Goal: Task Accomplishment & Management: Use online tool/utility

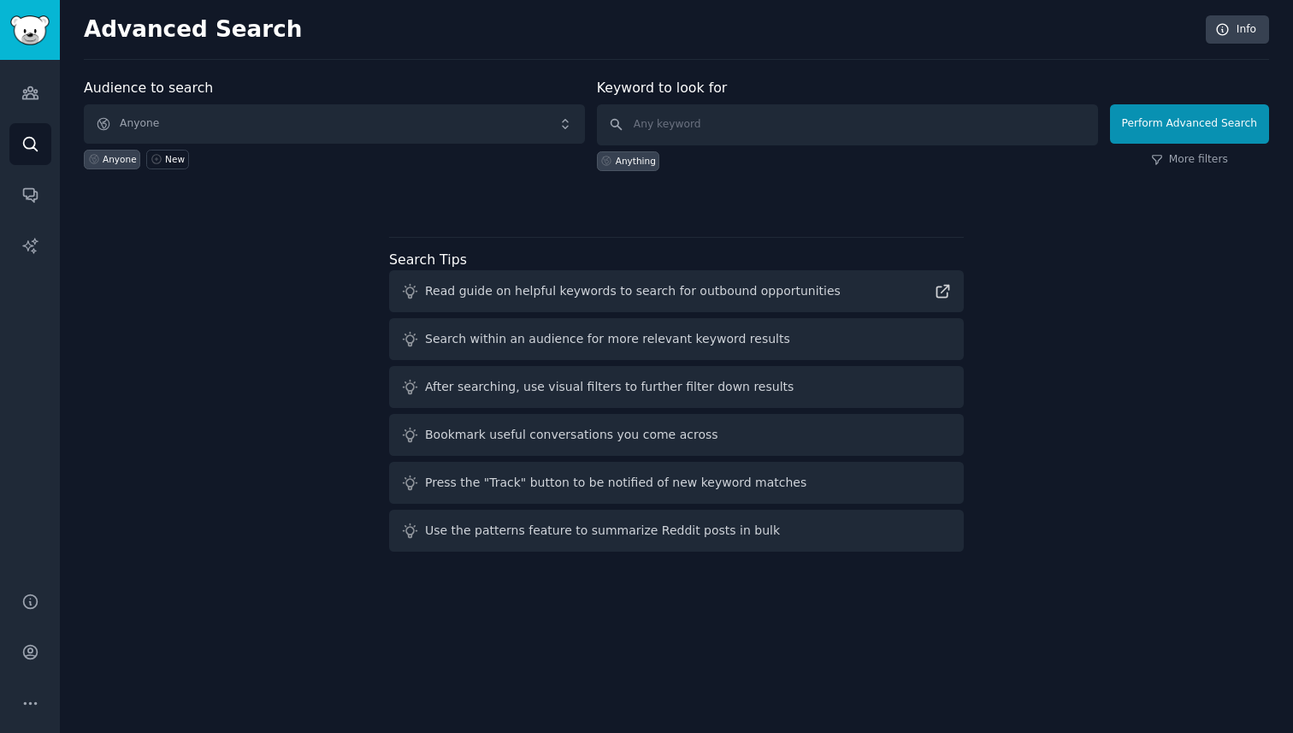
click at [676, 148] on div "Anything" at bounding box center [847, 158] width 501 height 26
click at [665, 127] on input "text" at bounding box center [847, 124] width 501 height 41
type input "Coca Cola Zero"
click at [1172, 115] on button "Perform Advanced Search" at bounding box center [1189, 123] width 159 height 39
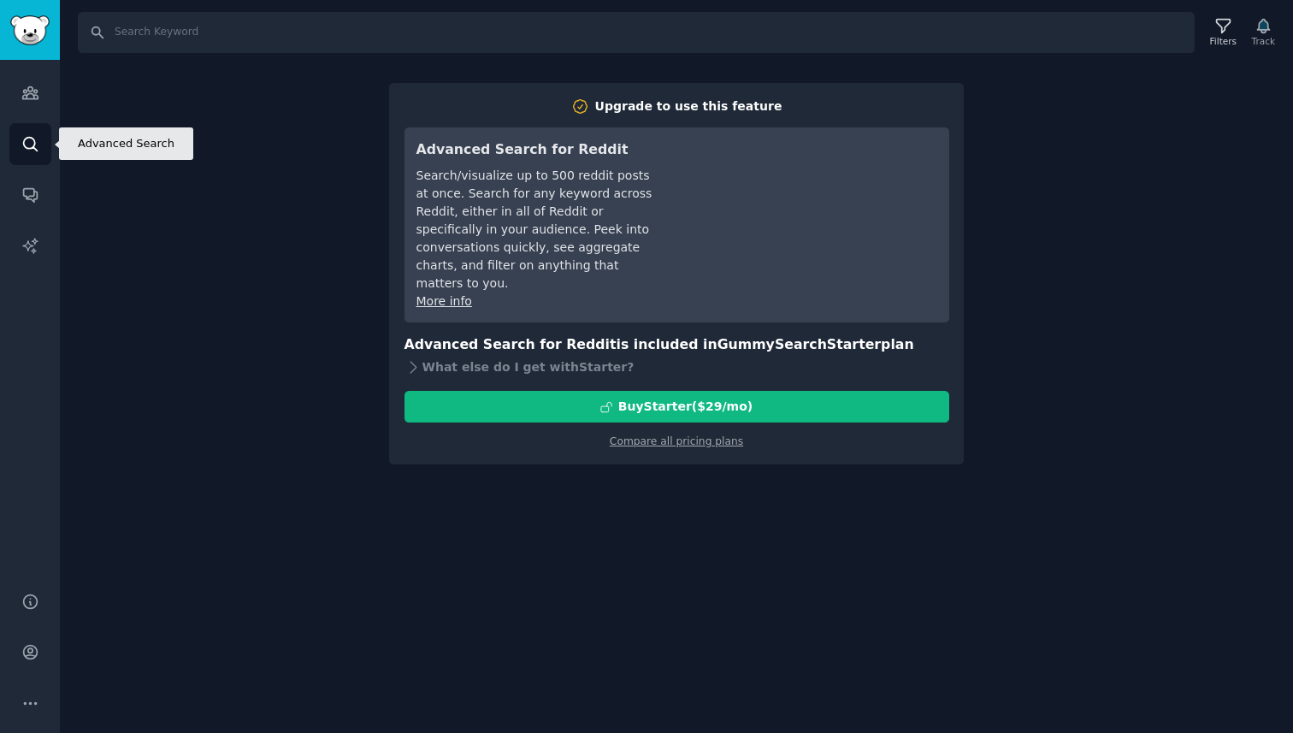
click at [30, 144] on icon "Sidebar" at bounding box center [30, 144] width 18 height 18
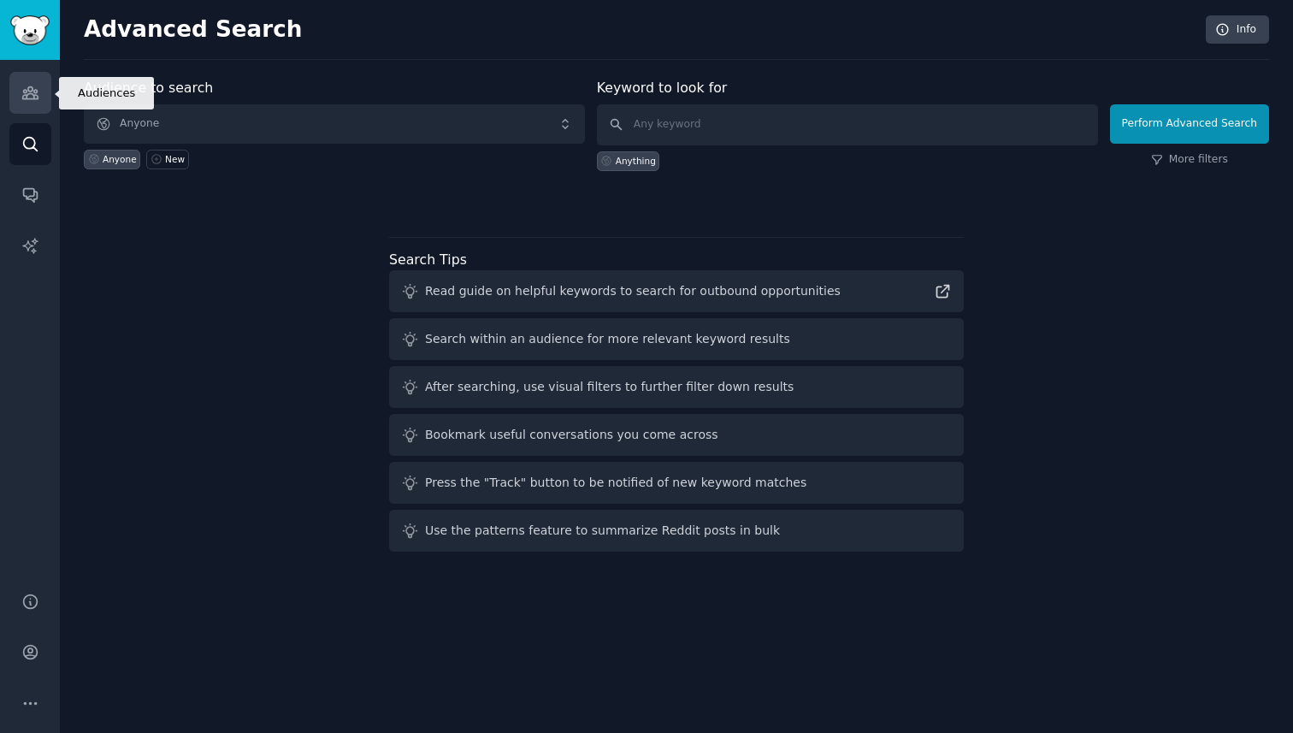
click at [32, 88] on icon "Sidebar" at bounding box center [29, 93] width 15 height 12
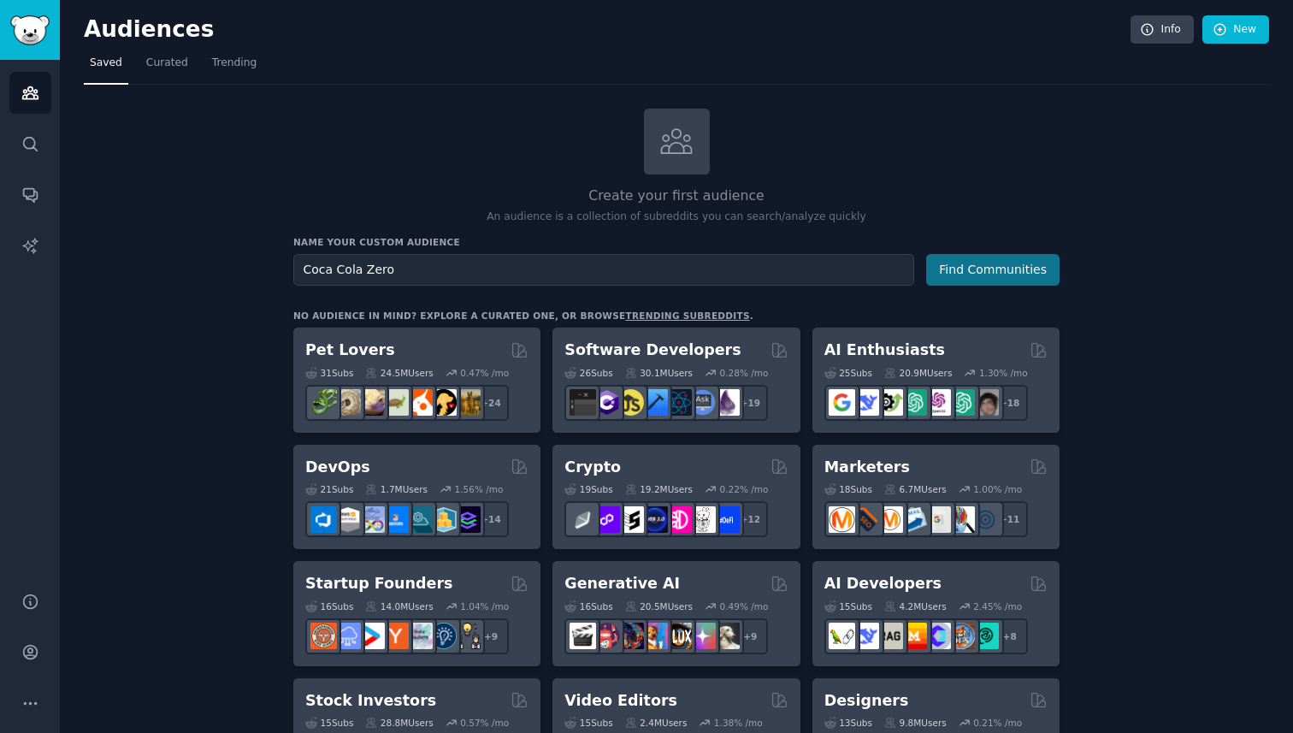
type input "Coca Cola Zero"
click at [1019, 270] on button "Find Communities" at bounding box center [992, 270] width 133 height 32
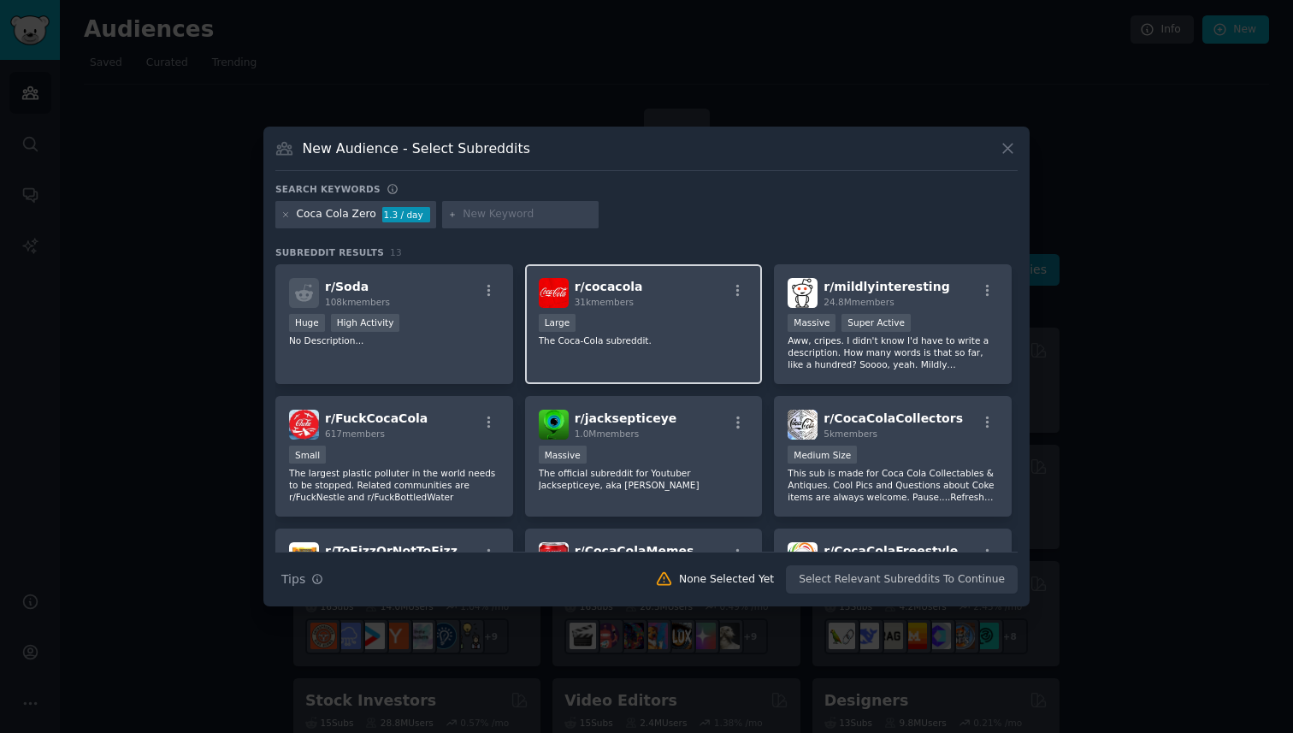
click at [649, 298] on div "r/ cocacola 31k members" at bounding box center [644, 293] width 210 height 30
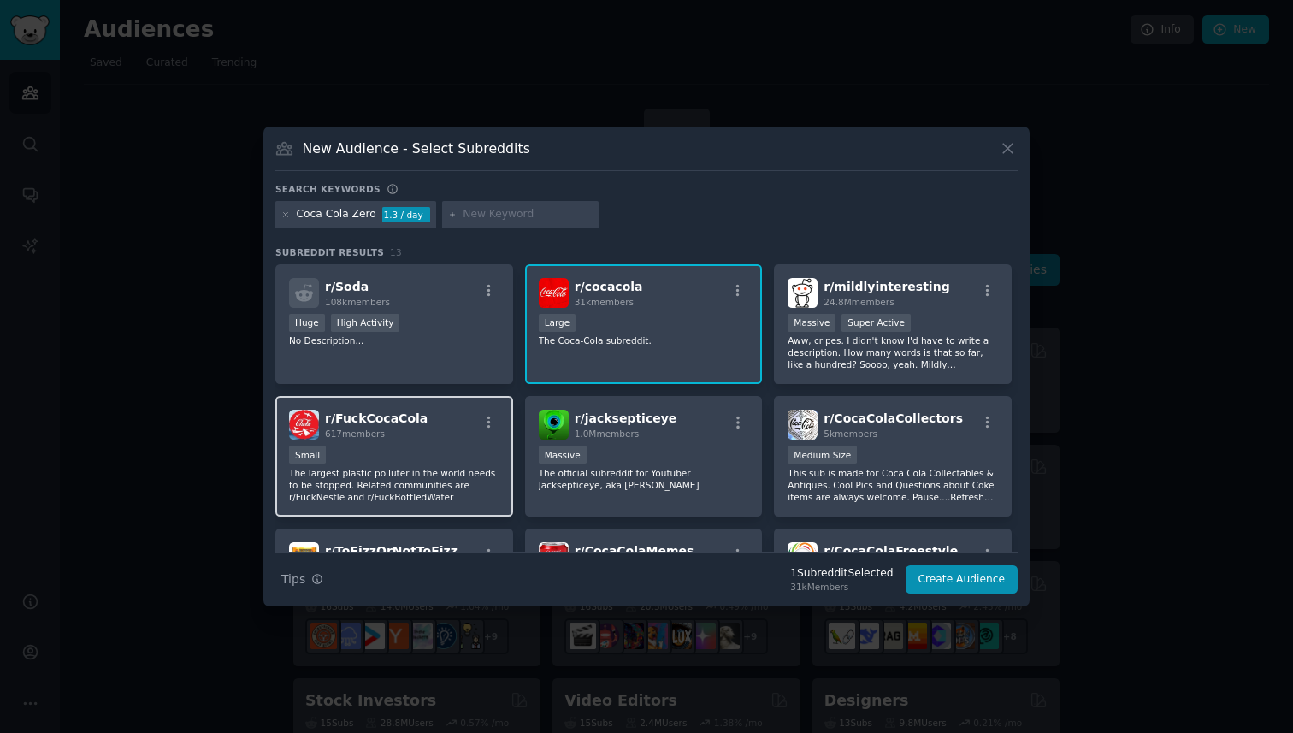
click at [469, 440] on div "r/ FuckCocaCola 617 members Small The largest plastic polluter in the world nee…" at bounding box center [394, 456] width 238 height 121
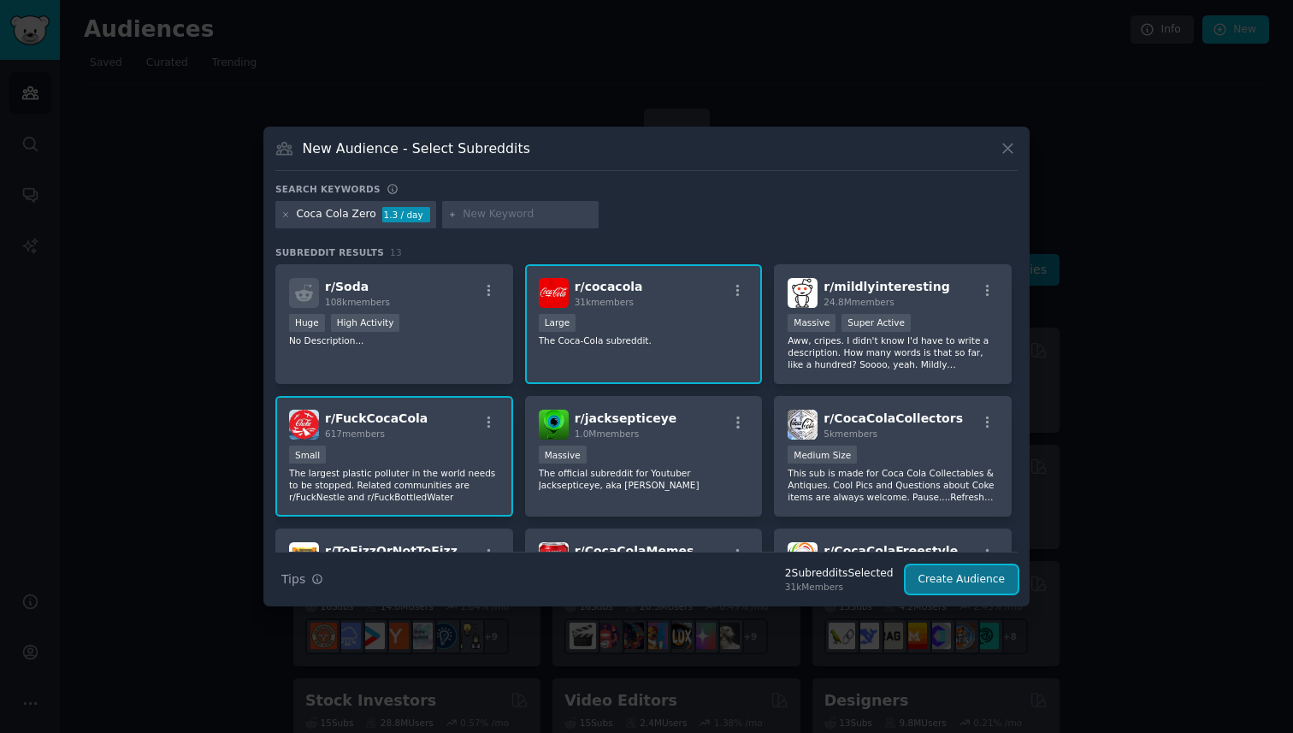
click at [940, 583] on button "Create Audience" at bounding box center [962, 579] width 113 height 29
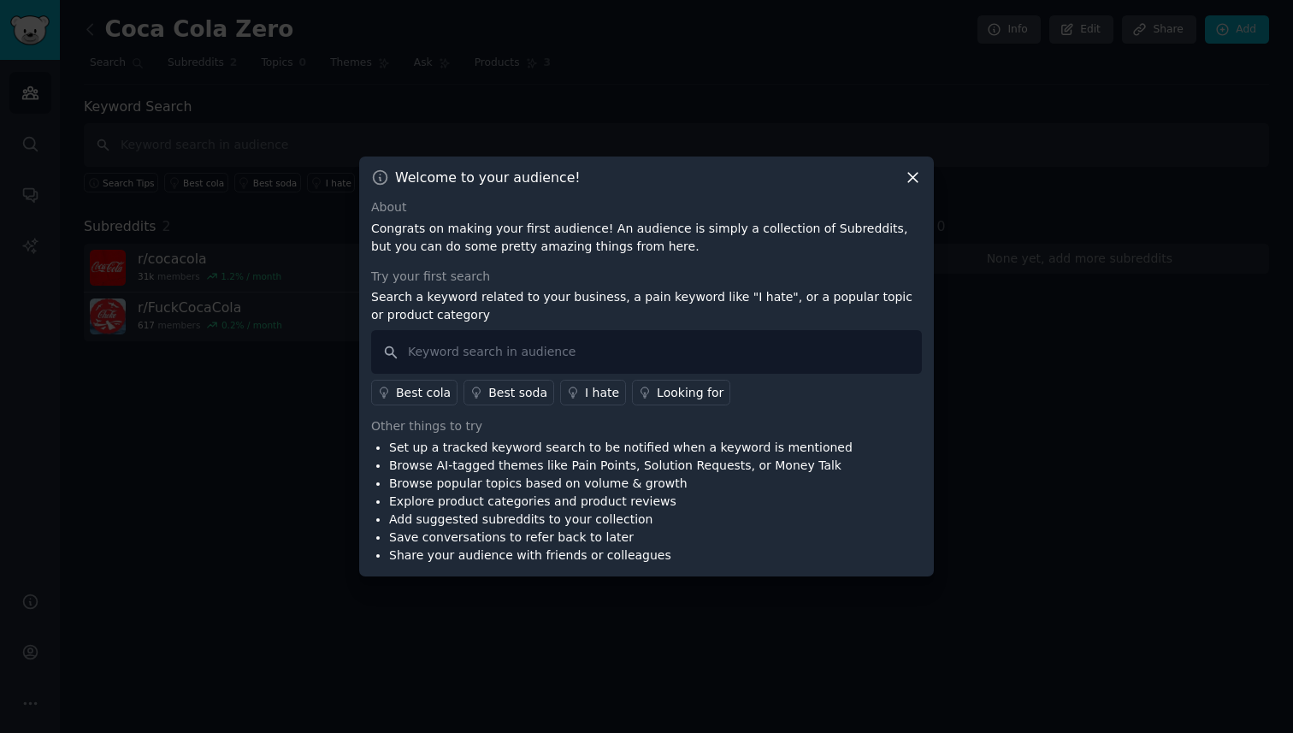
click at [913, 167] on div "Welcome to your audience! About Congrats on making your first audience! An audi…" at bounding box center [646, 367] width 575 height 420
click at [919, 178] on icon at bounding box center [913, 177] width 18 height 18
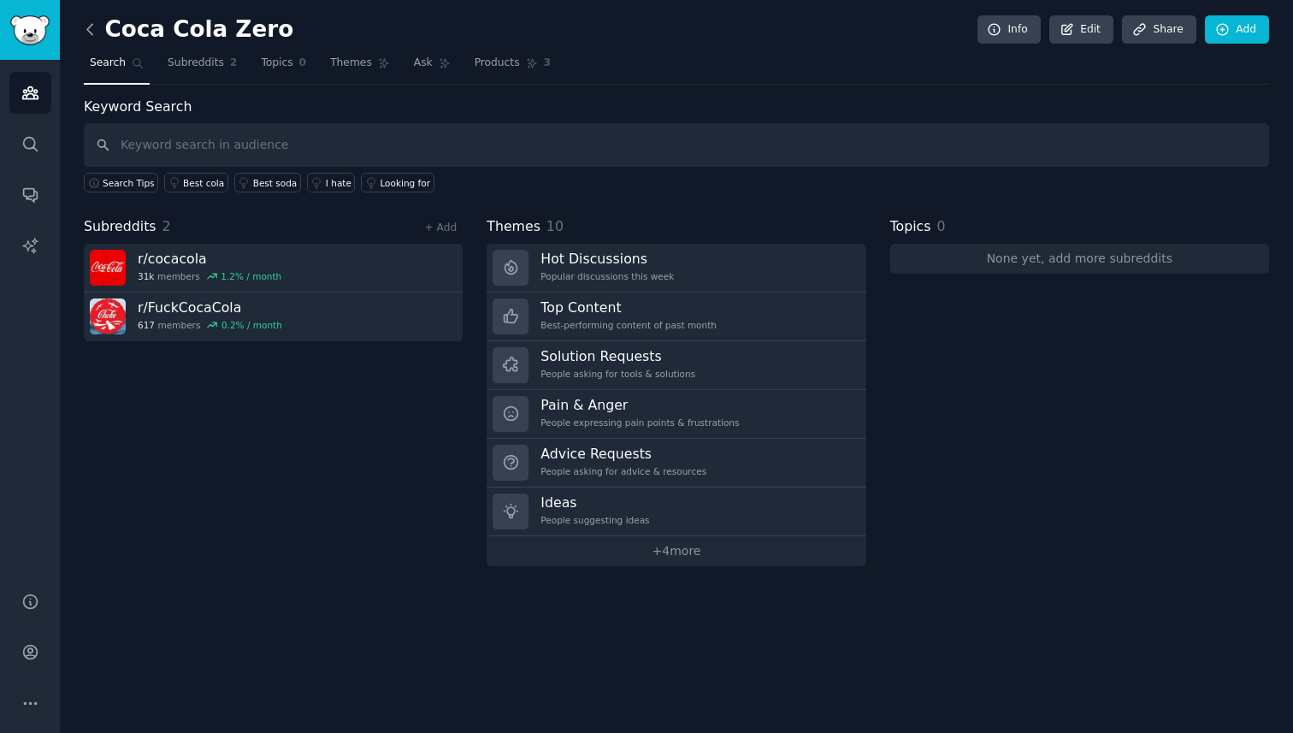
click at [88, 38] on icon at bounding box center [90, 30] width 18 height 18
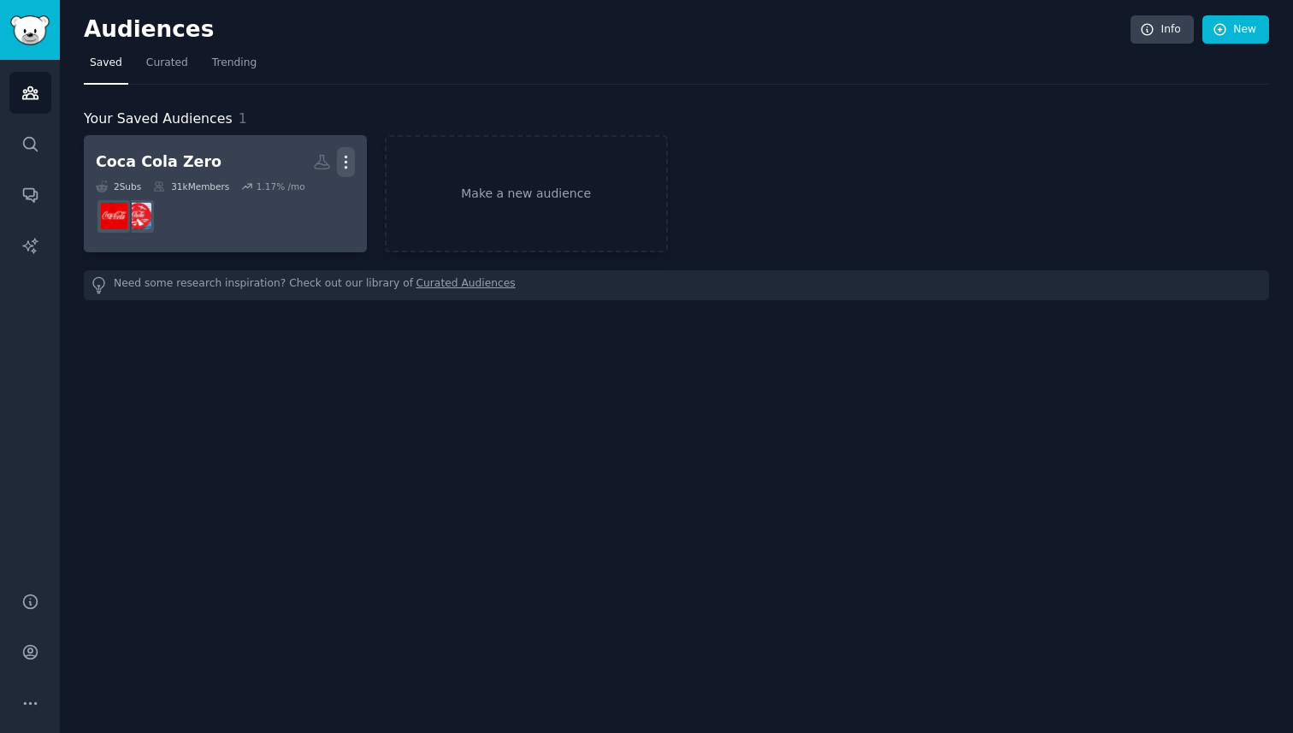
click at [343, 167] on icon "button" at bounding box center [346, 162] width 18 height 18
click at [315, 224] on dd at bounding box center [225, 216] width 259 height 48
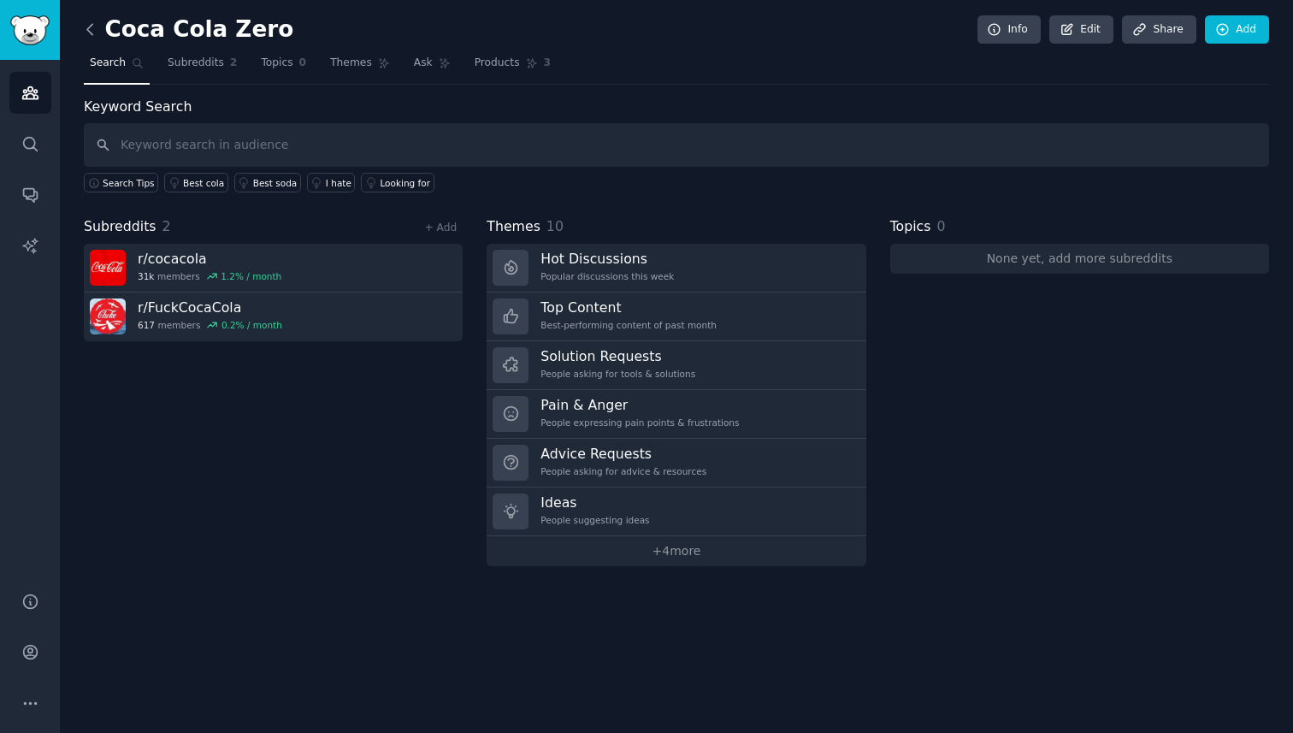
click at [93, 34] on icon at bounding box center [90, 30] width 18 height 18
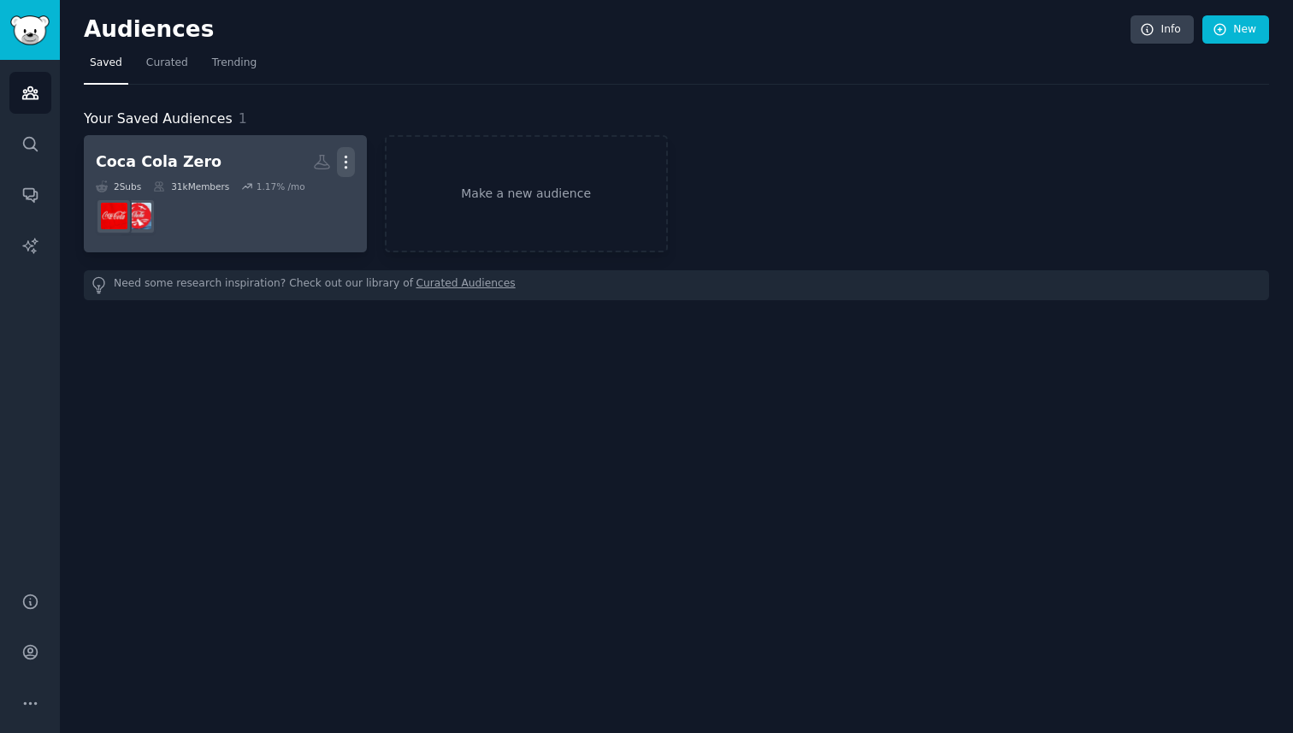
click at [346, 162] on icon "button" at bounding box center [346, 163] width 2 height 12
click at [274, 189] on icon at bounding box center [265, 198] width 18 height 18
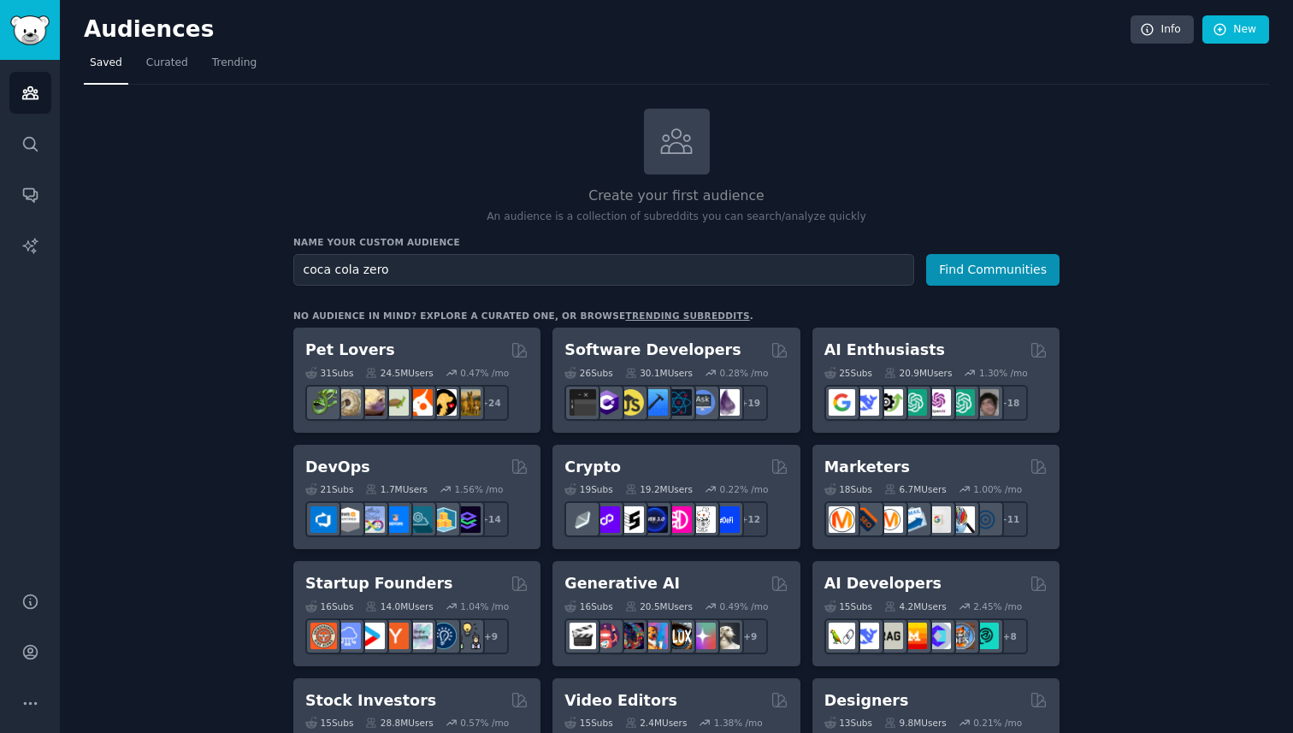
type input "coca cola zero"
click at [926, 254] on button "Find Communities" at bounding box center [992, 270] width 133 height 32
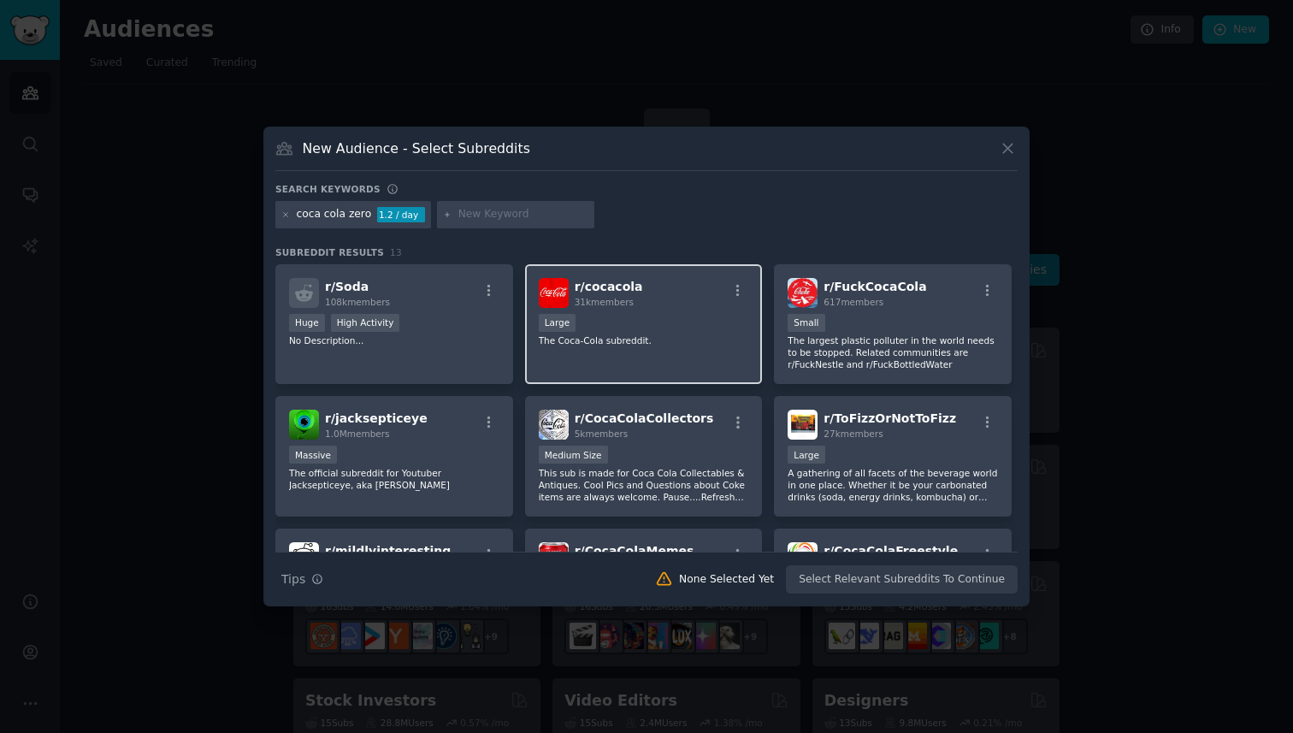
click at [667, 321] on div "Large" at bounding box center [644, 324] width 210 height 21
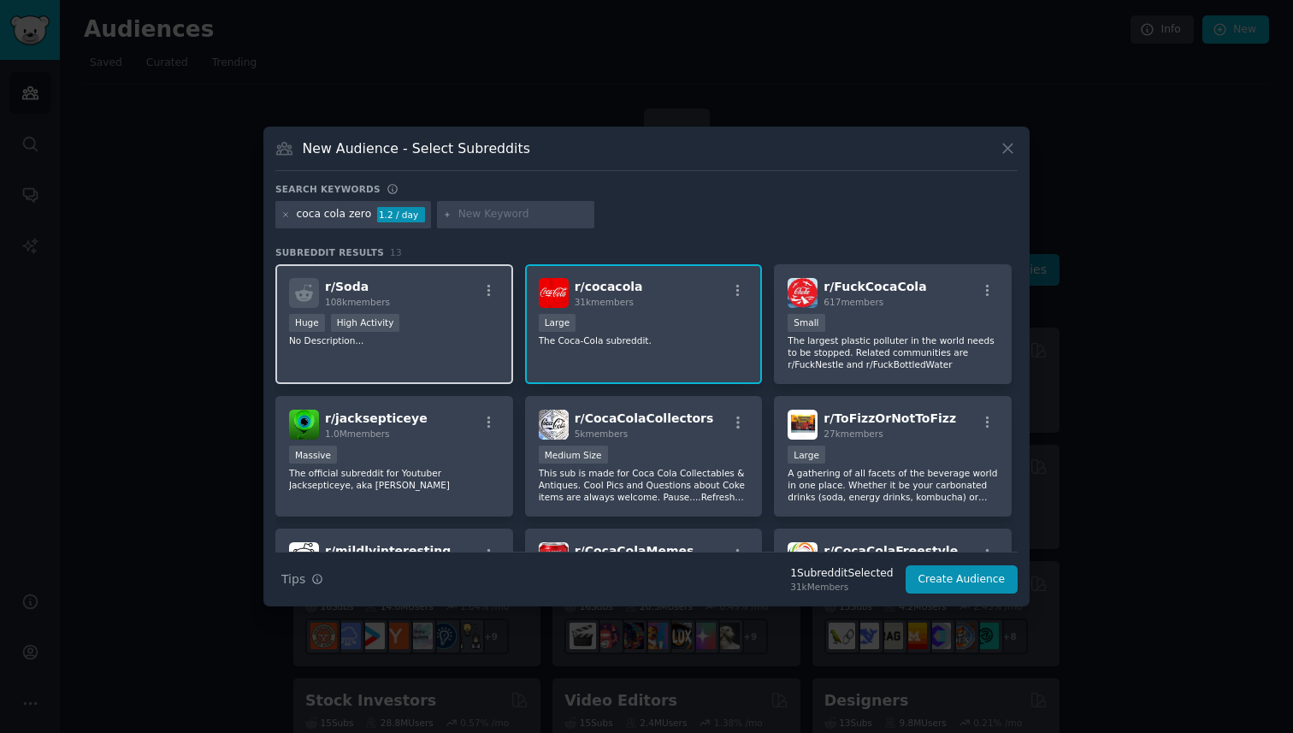
click at [425, 316] on div "Huge High Activity" at bounding box center [394, 324] width 210 height 21
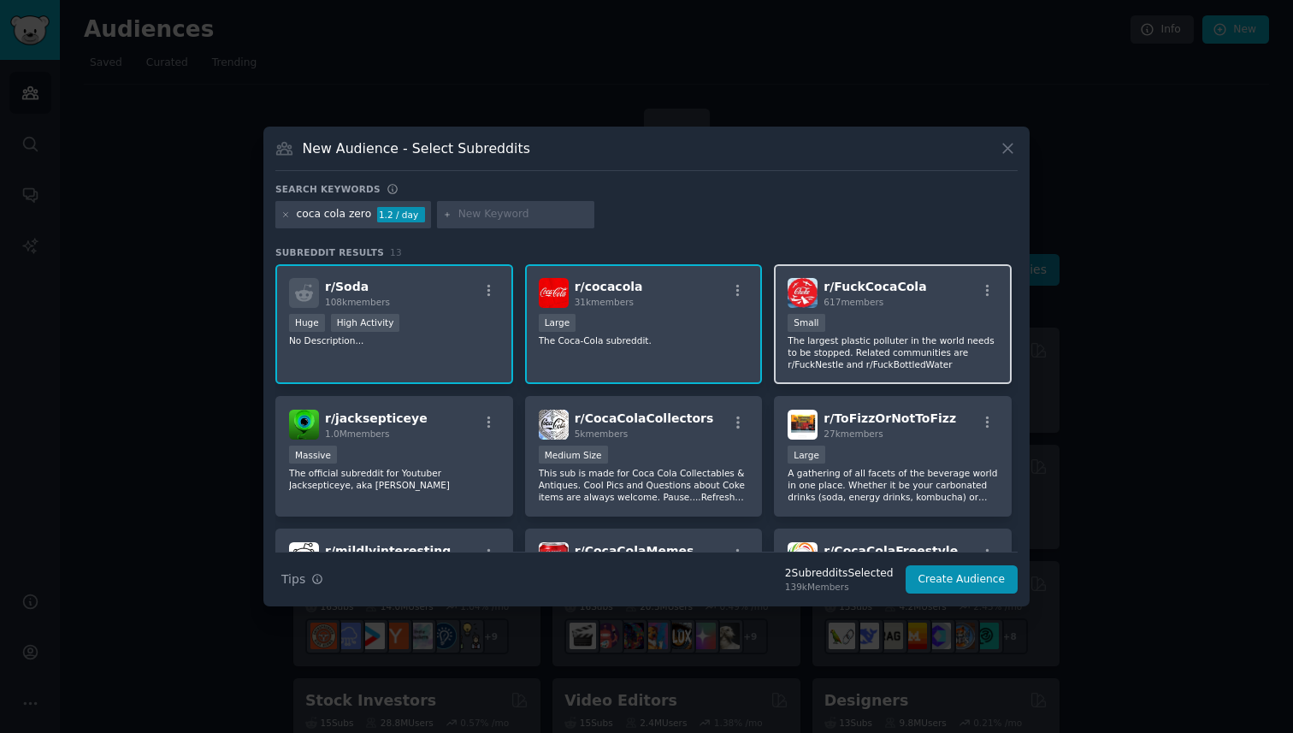
click at [938, 324] on div "100 - 1000 members Small" at bounding box center [893, 324] width 210 height 21
click at [415, 331] on div ">= 80th percentile for submissions / day Huge High Activity" at bounding box center [394, 324] width 210 height 21
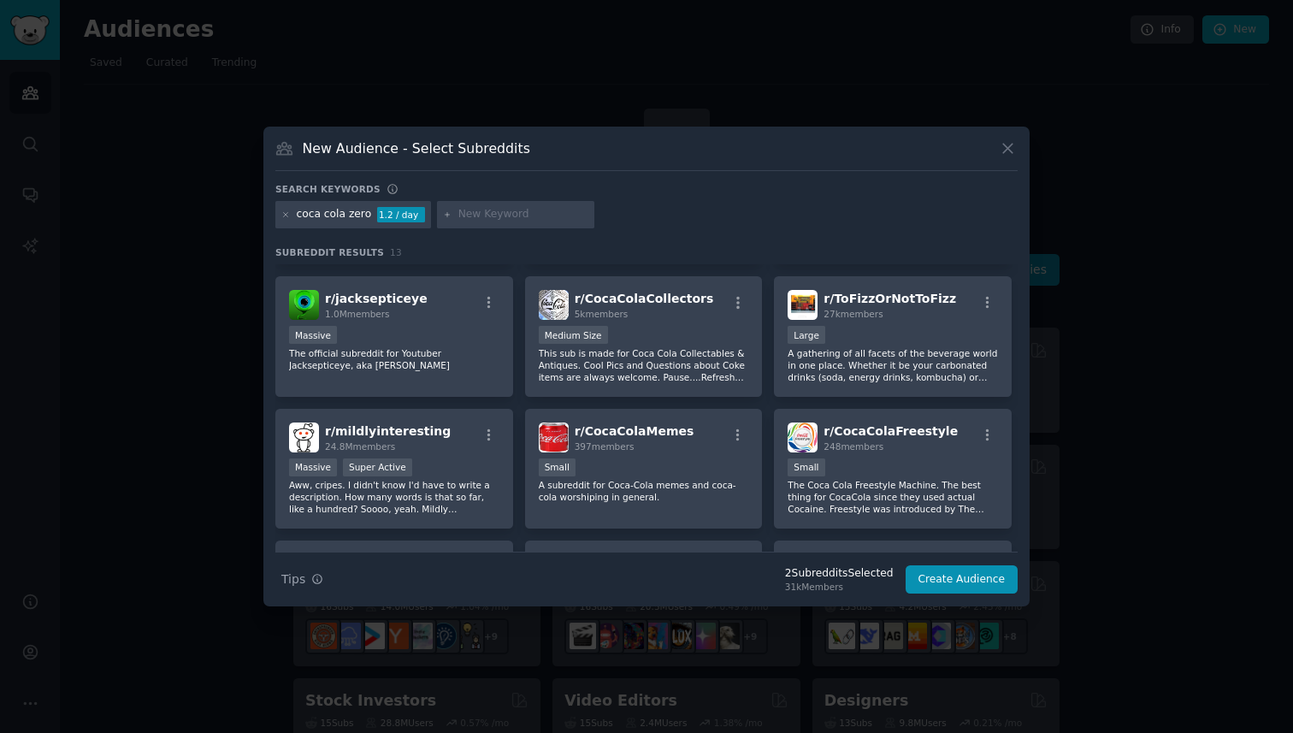
scroll to position [121, 0]
click at [670, 341] on div "1000 - 10,000 members Medium Size" at bounding box center [644, 335] width 210 height 21
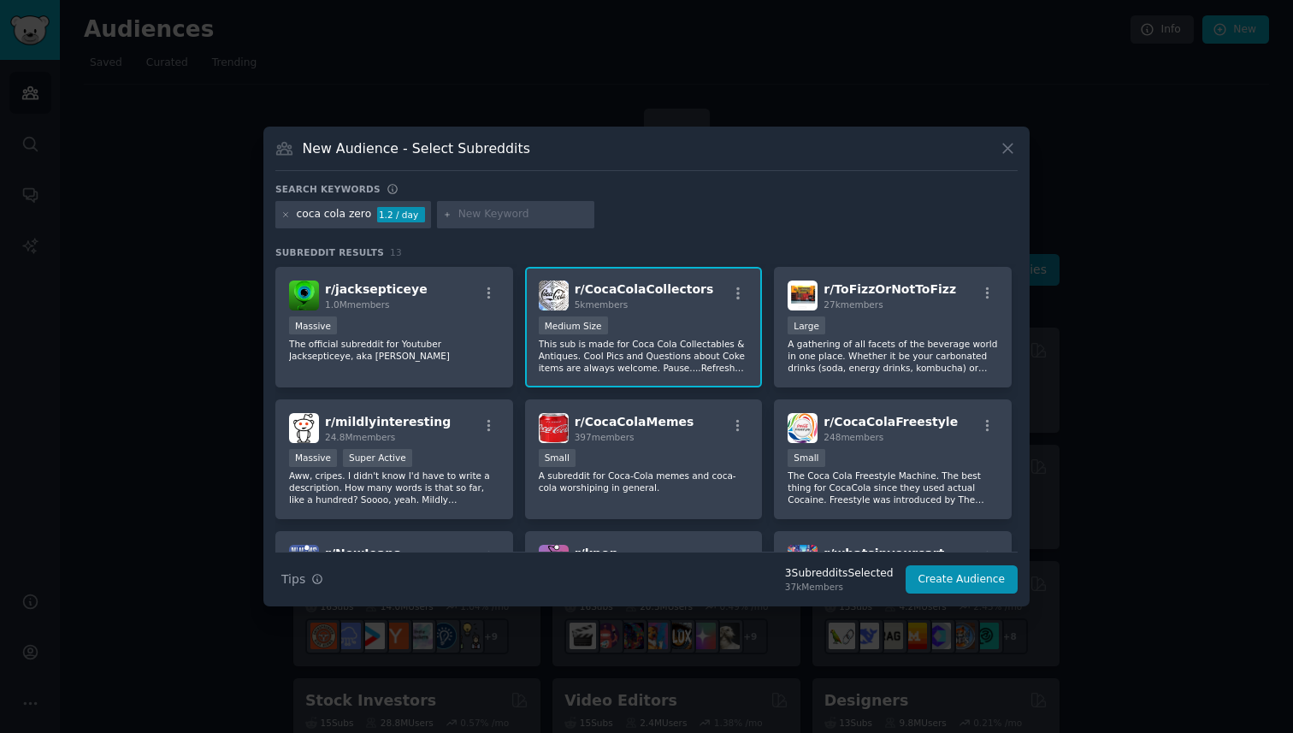
scroll to position [138, 0]
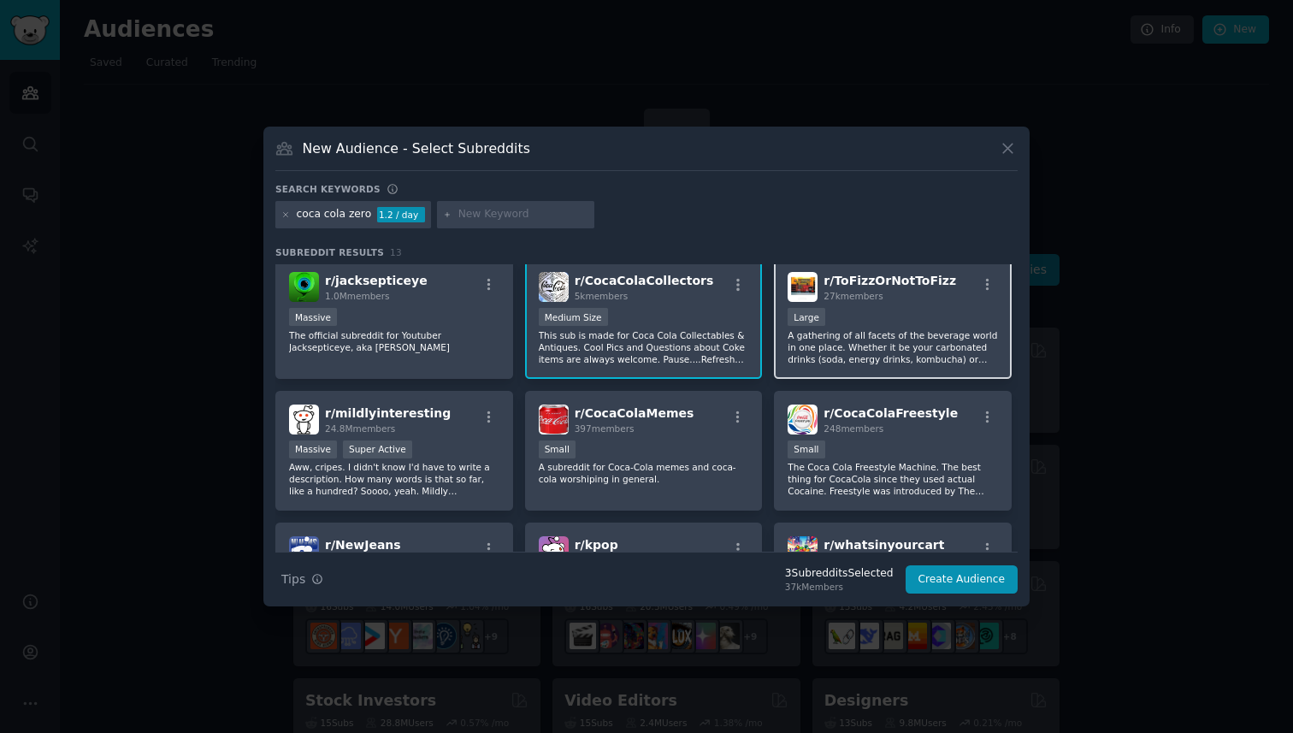
click at [853, 316] on div "Large" at bounding box center [893, 318] width 210 height 21
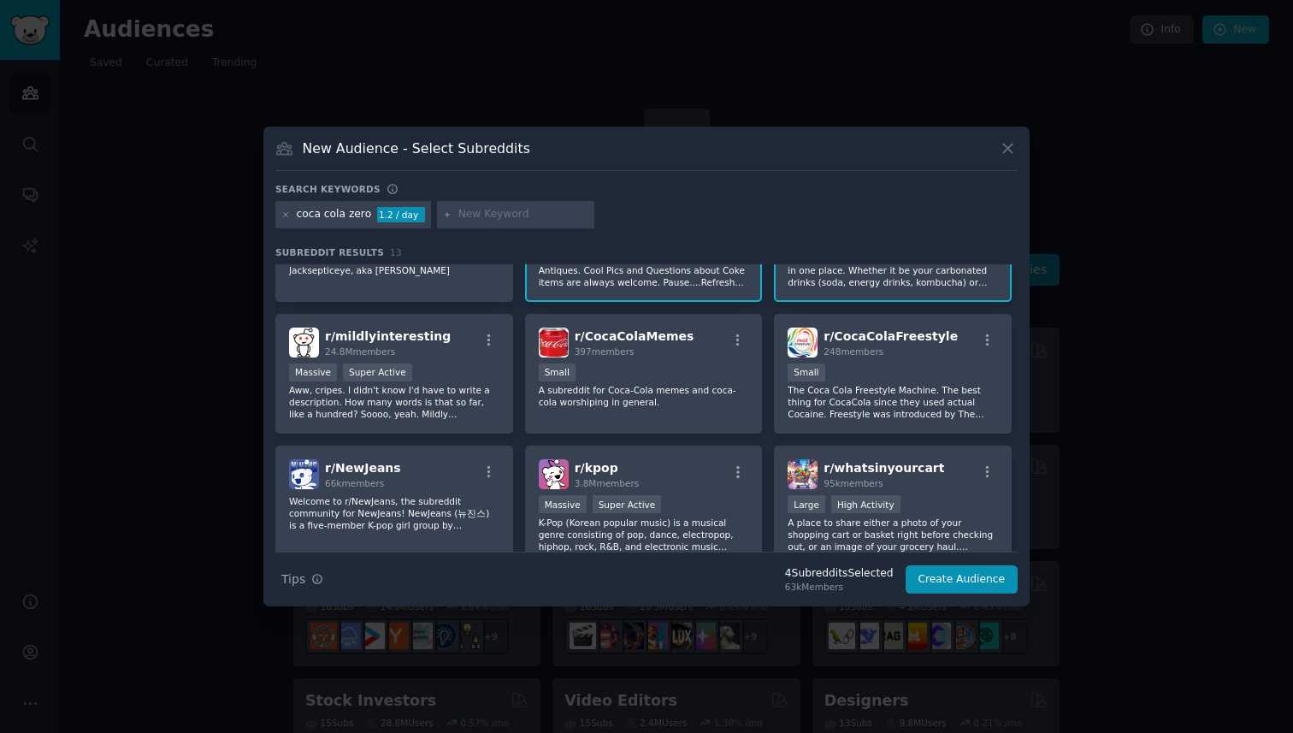
scroll to position [222, 0]
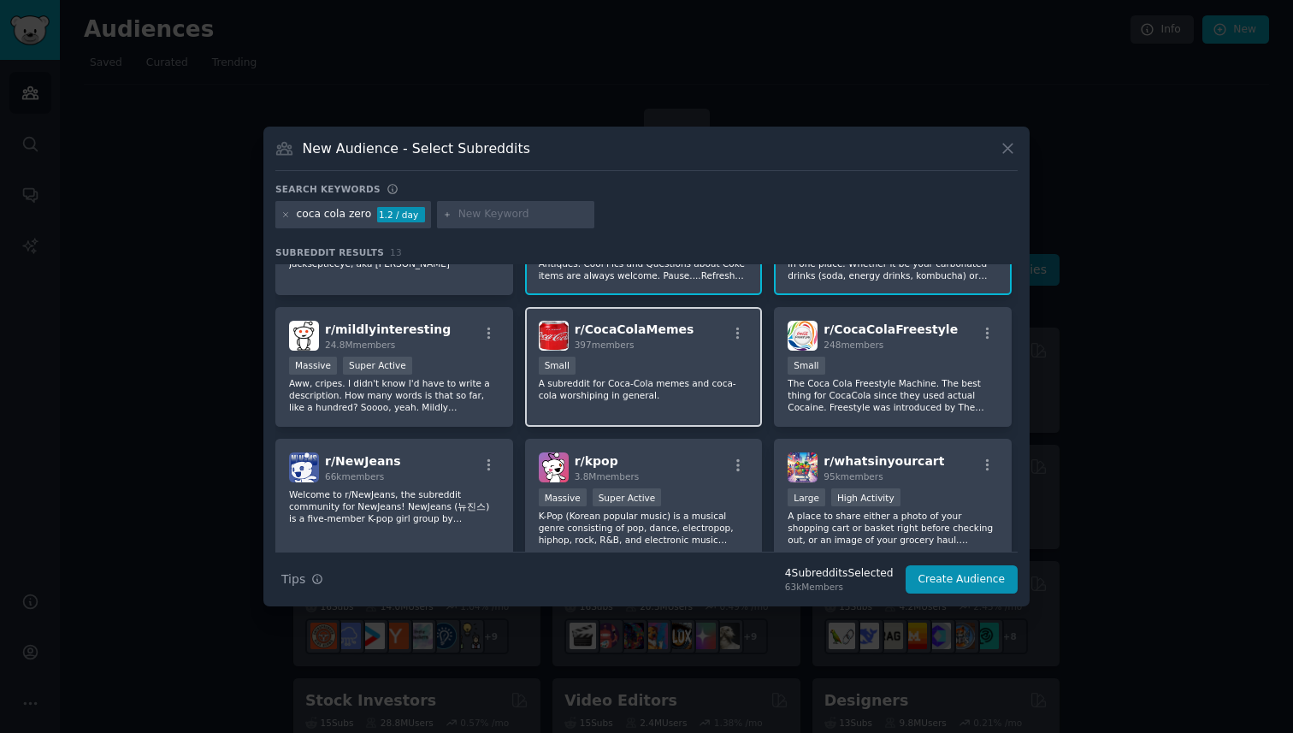
click at [668, 362] on div "Small" at bounding box center [644, 367] width 210 height 21
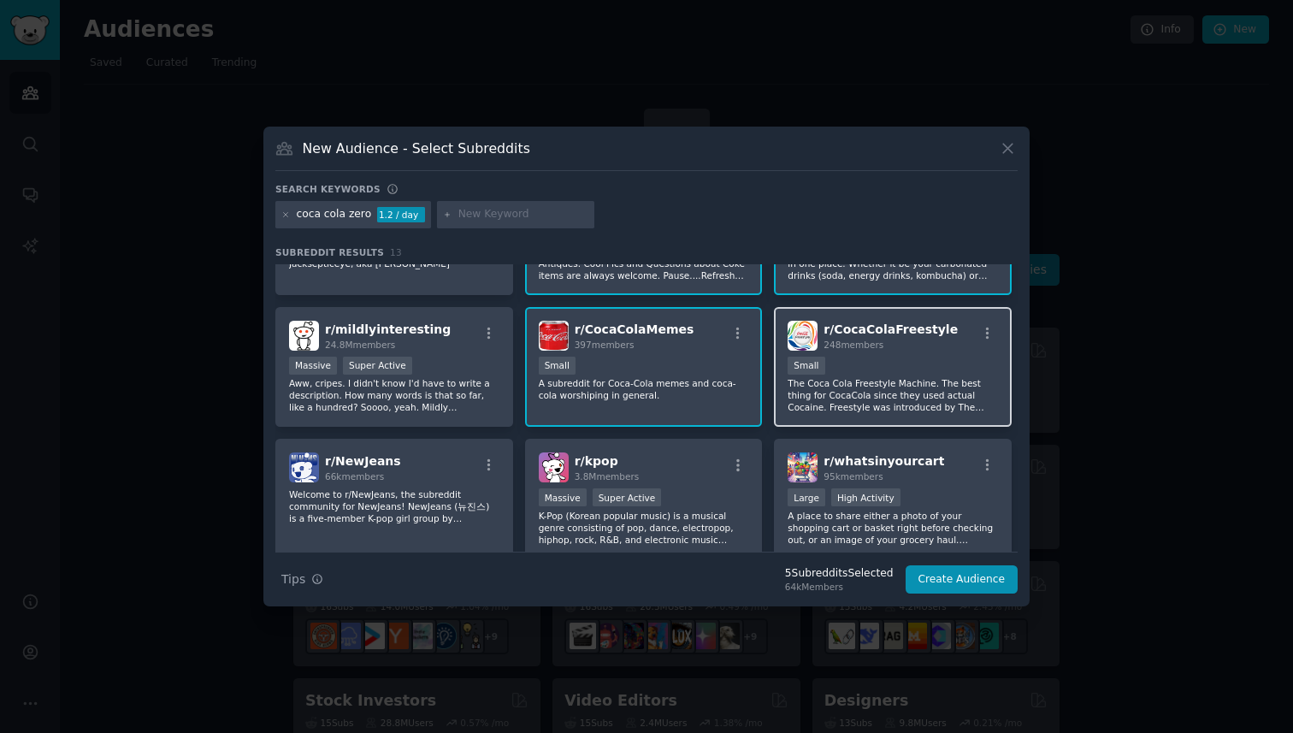
click at [895, 369] on div "100 - 1000 members Small" at bounding box center [893, 367] width 210 height 21
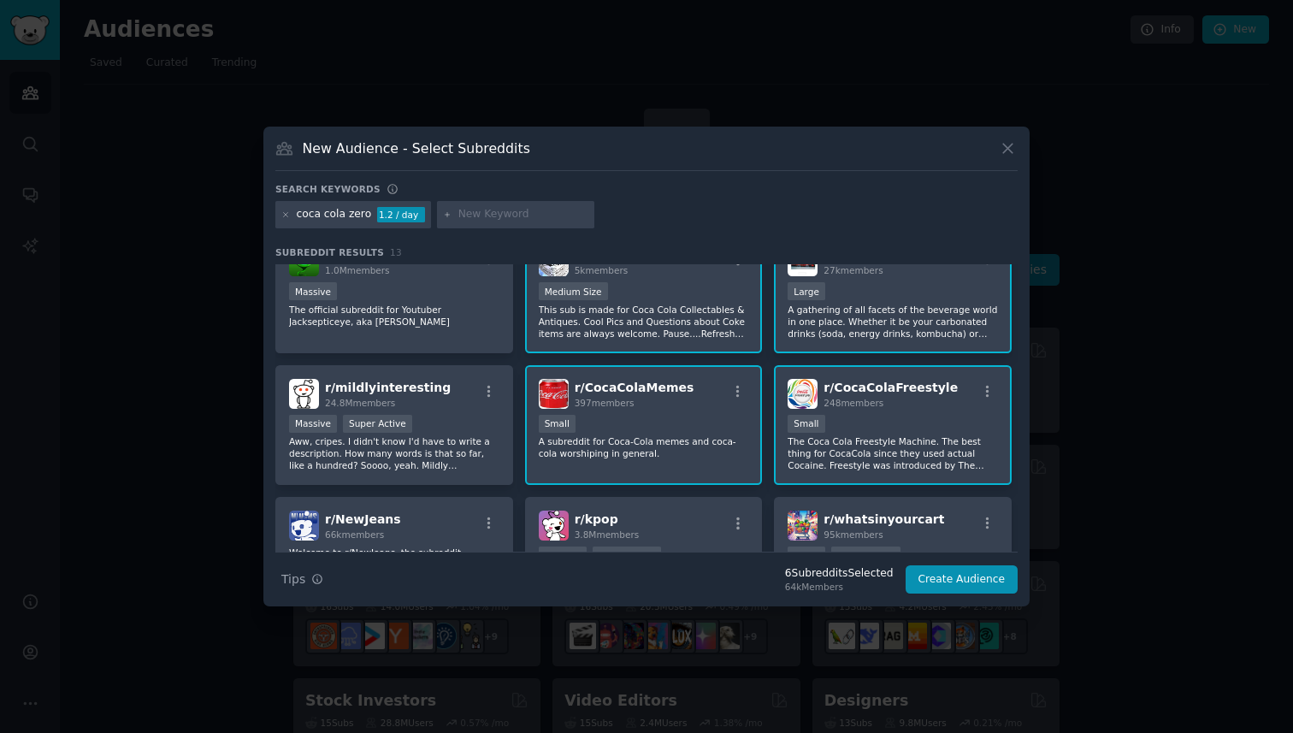
scroll to position [0, 0]
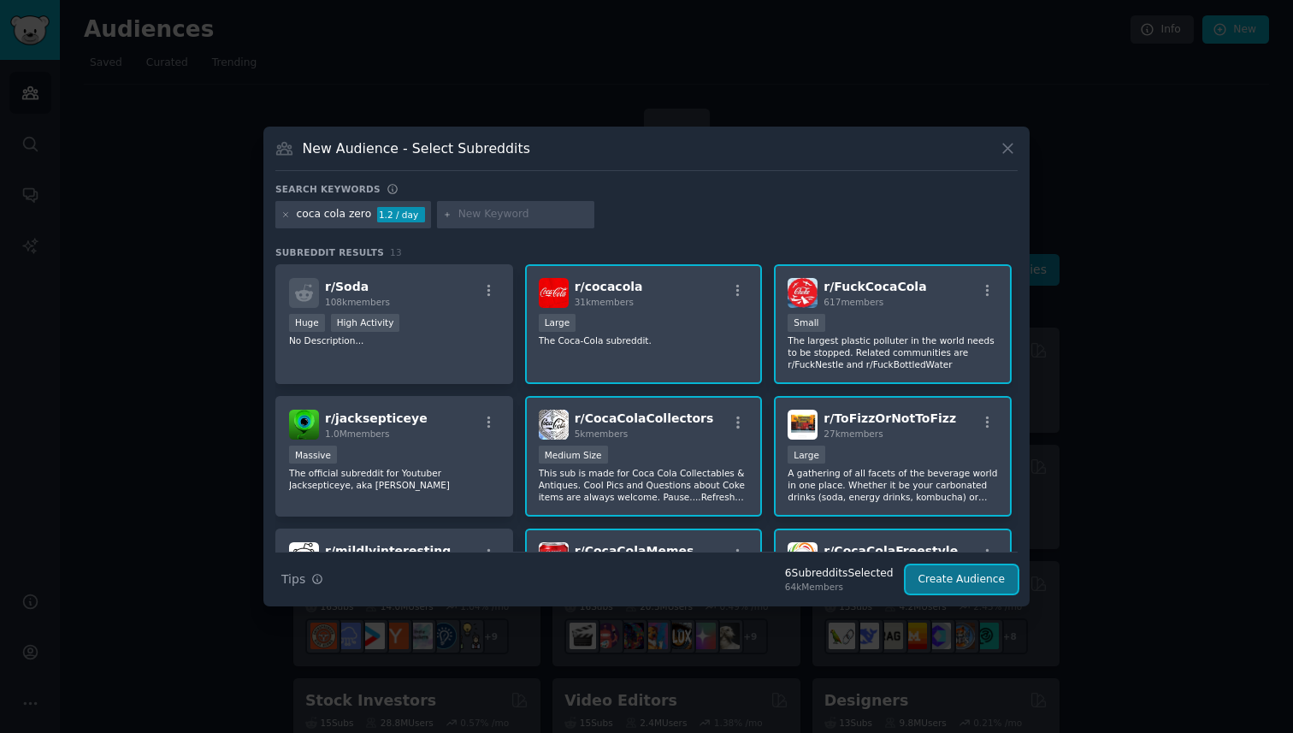
click at [954, 582] on button "Create Audience" at bounding box center [962, 579] width 113 height 29
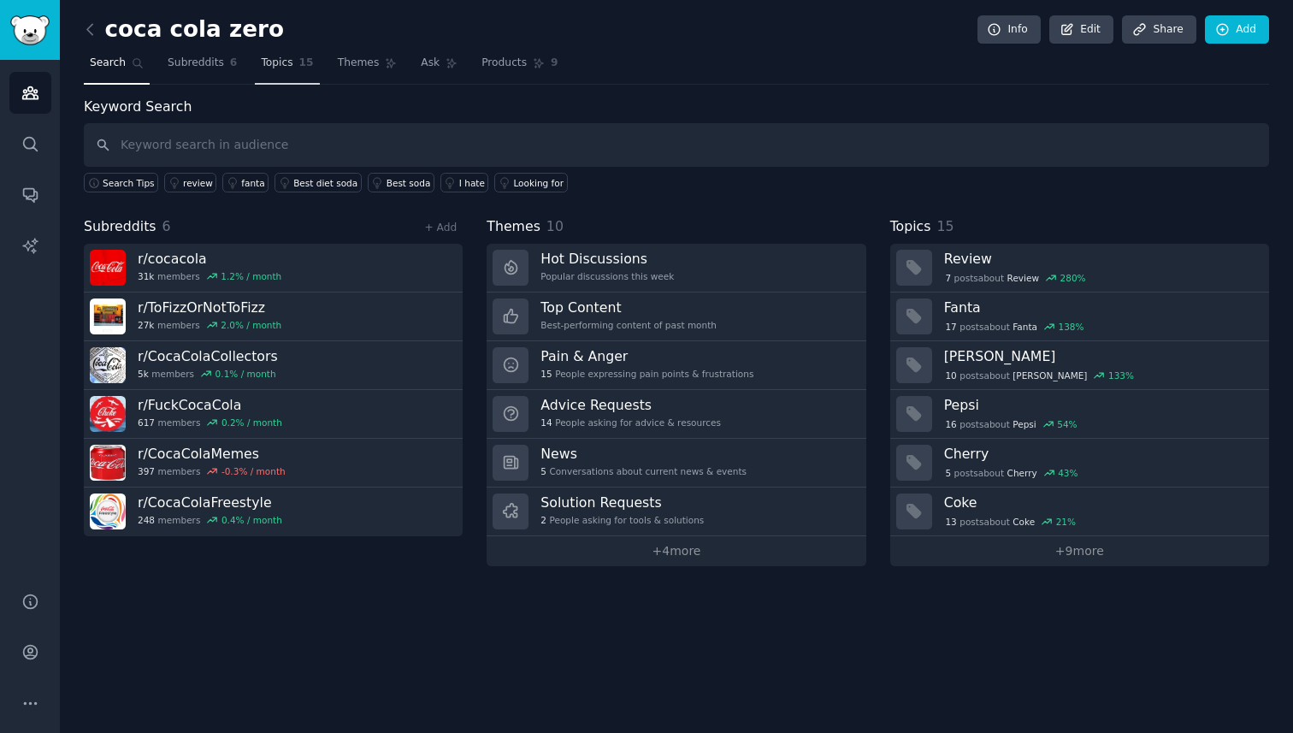
click at [279, 63] on span "Topics" at bounding box center [277, 63] width 32 height 15
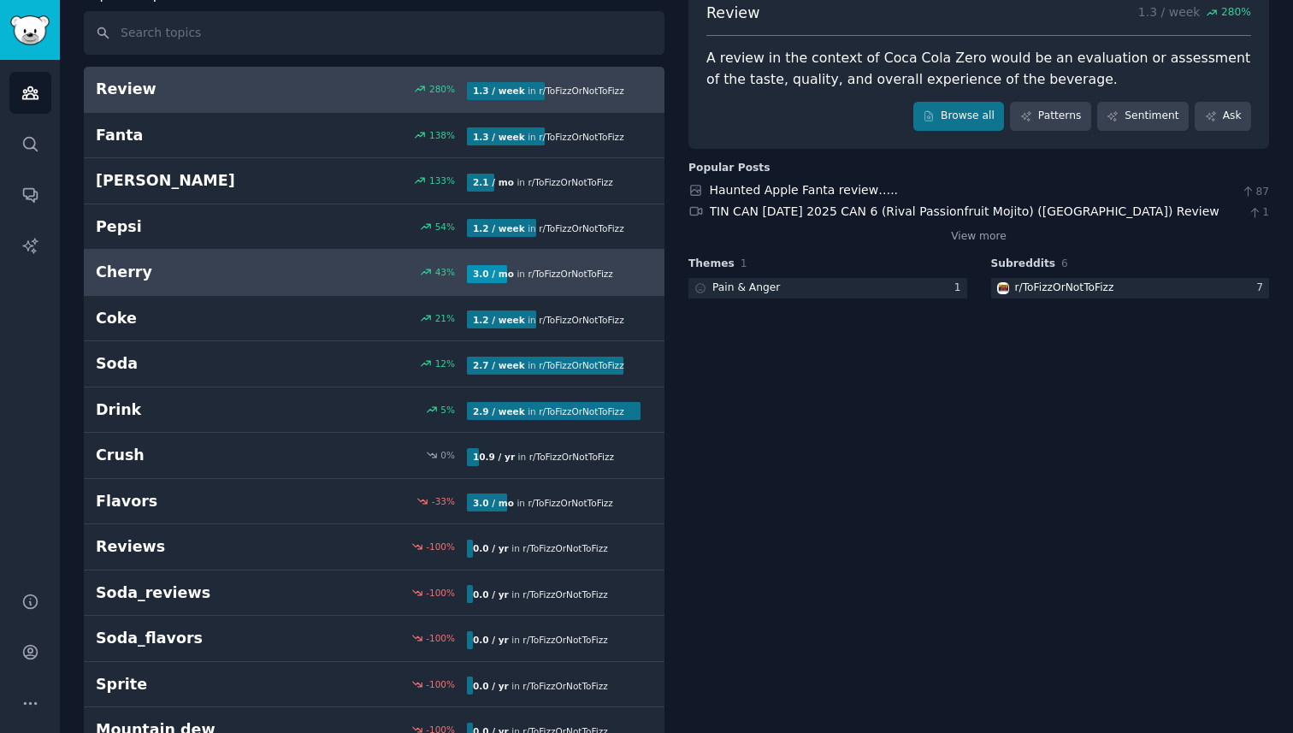
scroll to position [120, 0]
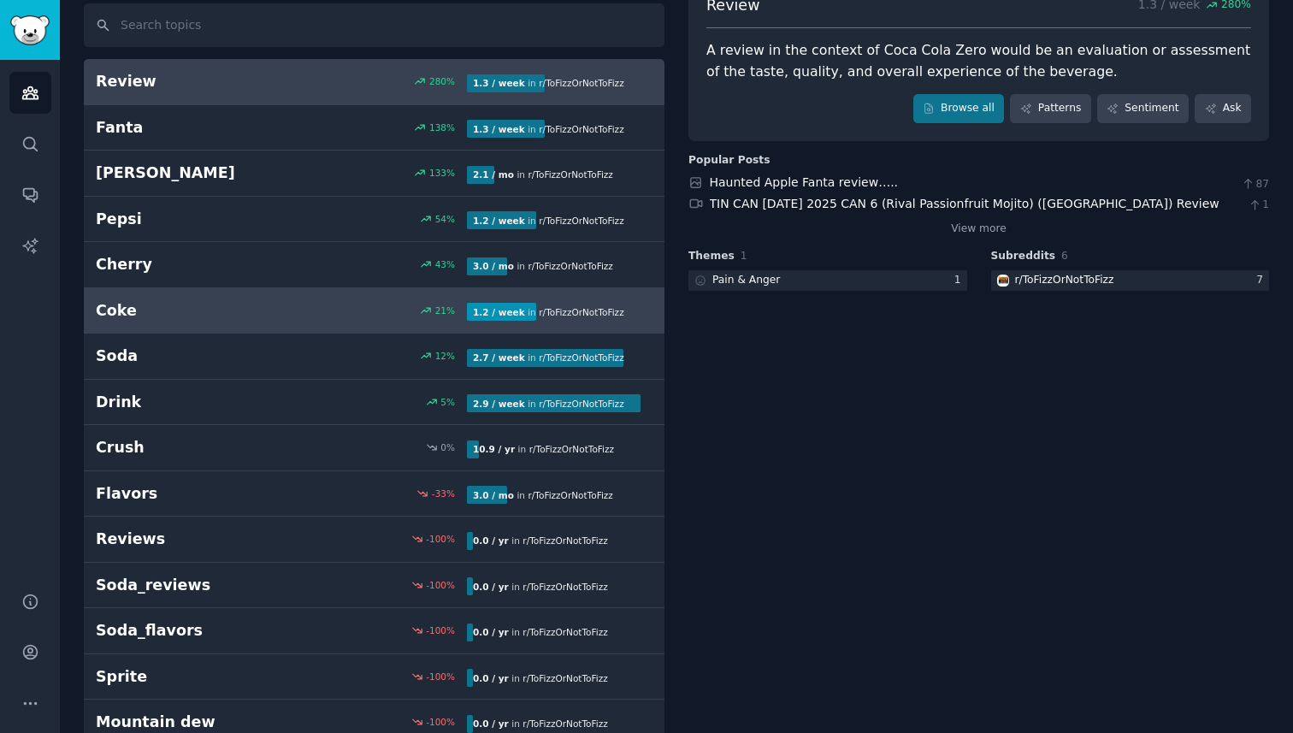
click at [357, 302] on div "Coke 21 % 1.2 / week in r/ ToFizzOrNotToFizz" at bounding box center [374, 310] width 557 height 21
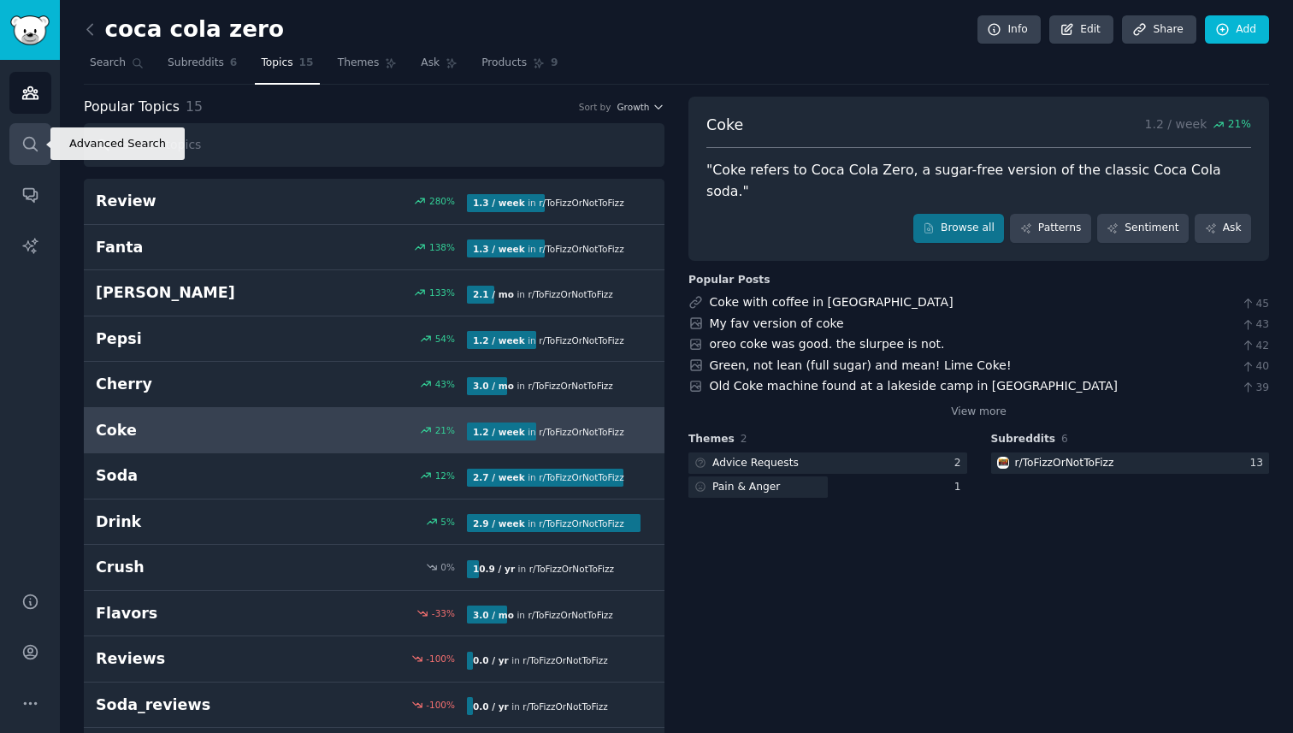
click at [28, 150] on icon "Sidebar" at bounding box center [30, 144] width 18 height 18
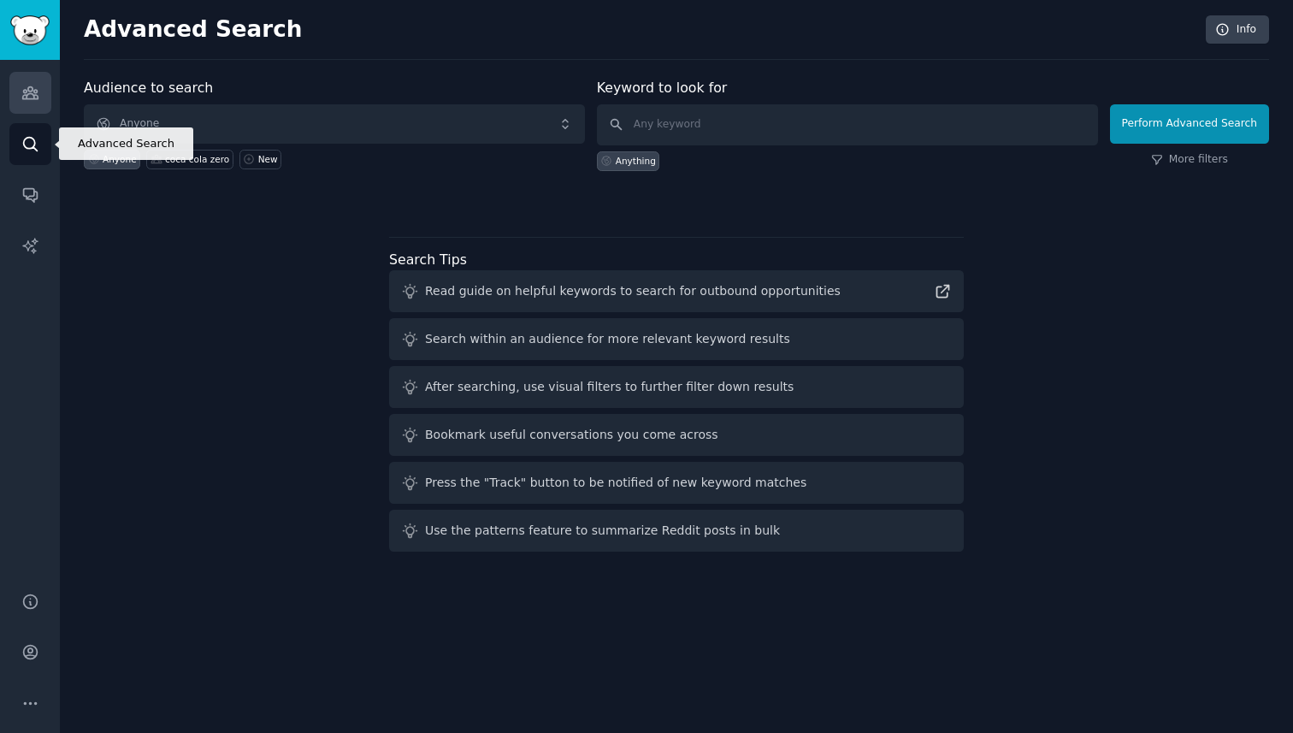
click at [28, 98] on icon "Sidebar" at bounding box center [29, 93] width 15 height 12
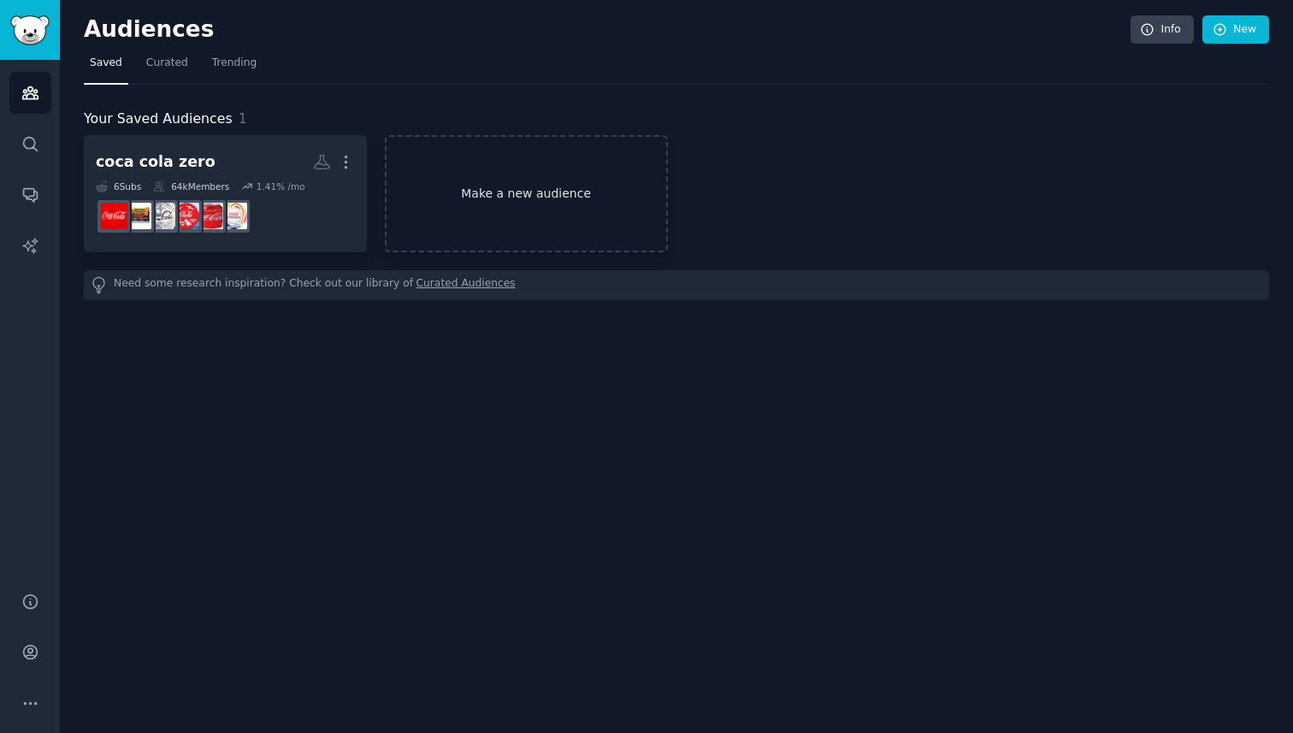
click at [532, 210] on link "Make a new audience" at bounding box center [526, 193] width 283 height 117
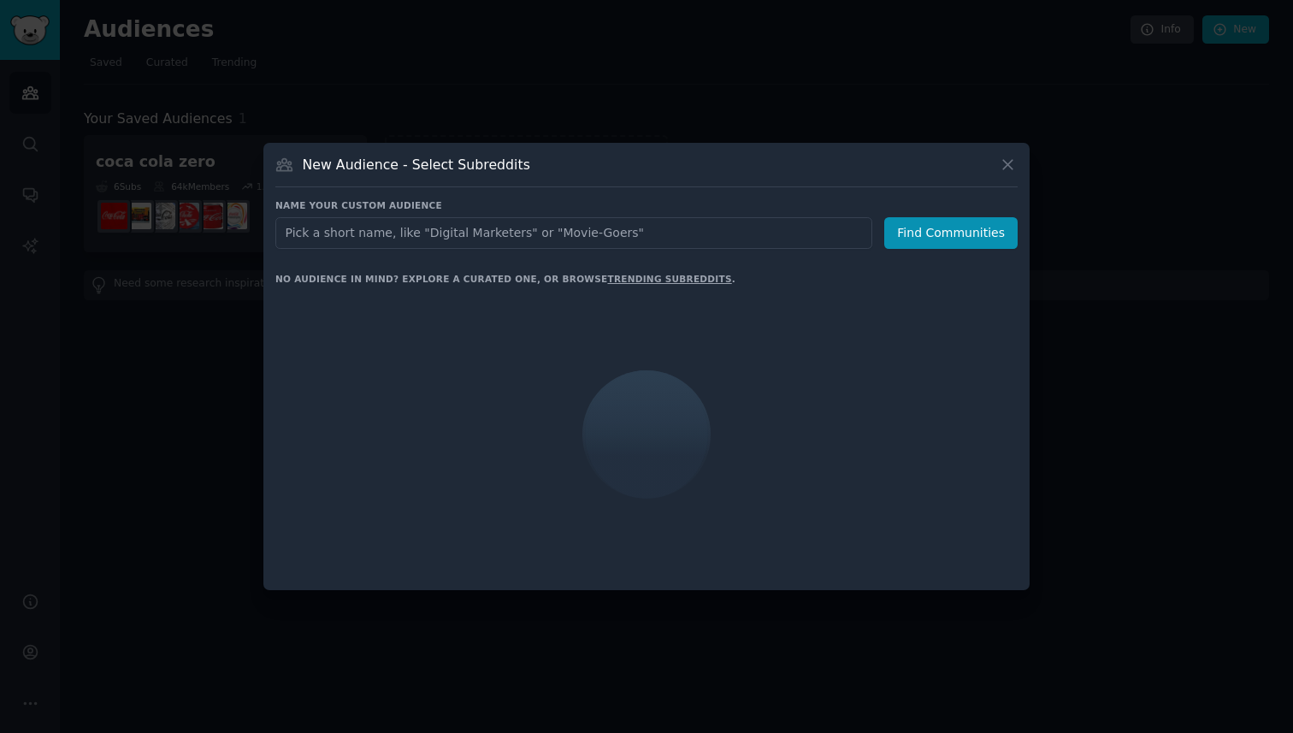
click at [403, 240] on input "text" at bounding box center [573, 233] width 597 height 32
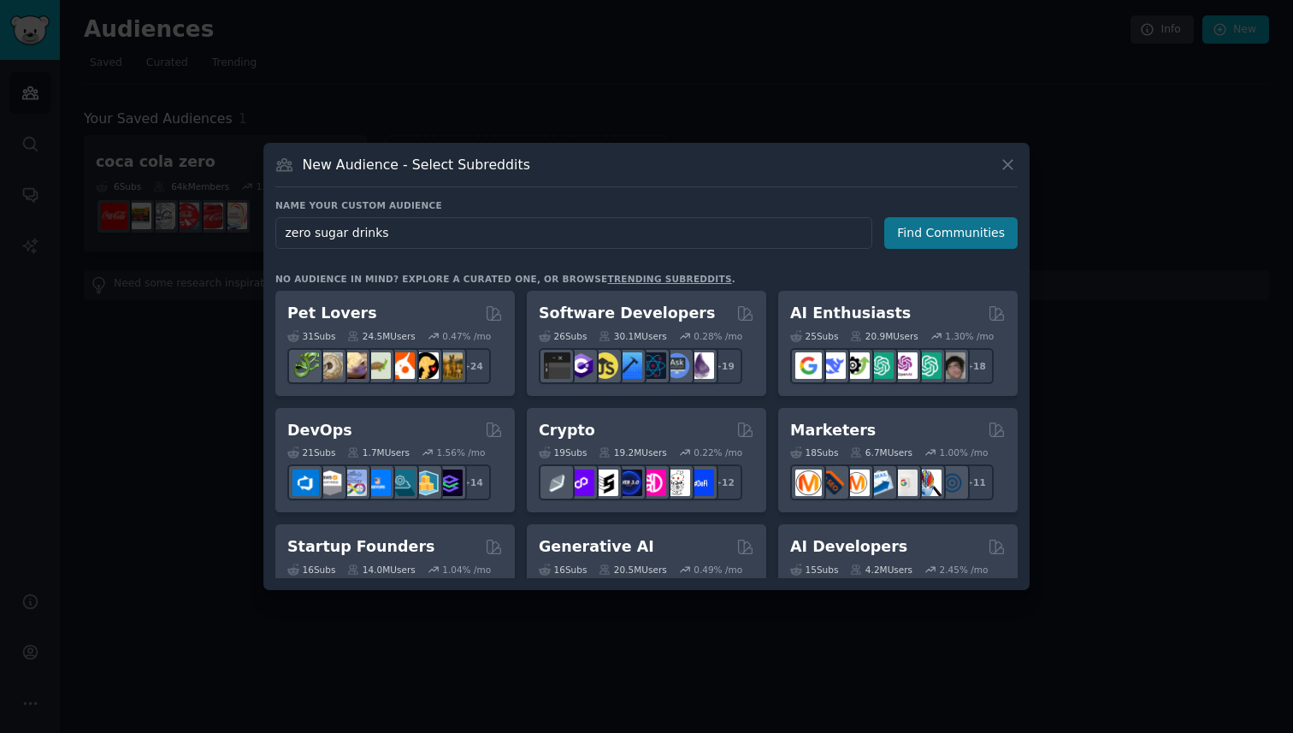
type input "zero sugar drinks"
click at [949, 233] on button "Find Communities" at bounding box center [950, 233] width 133 height 32
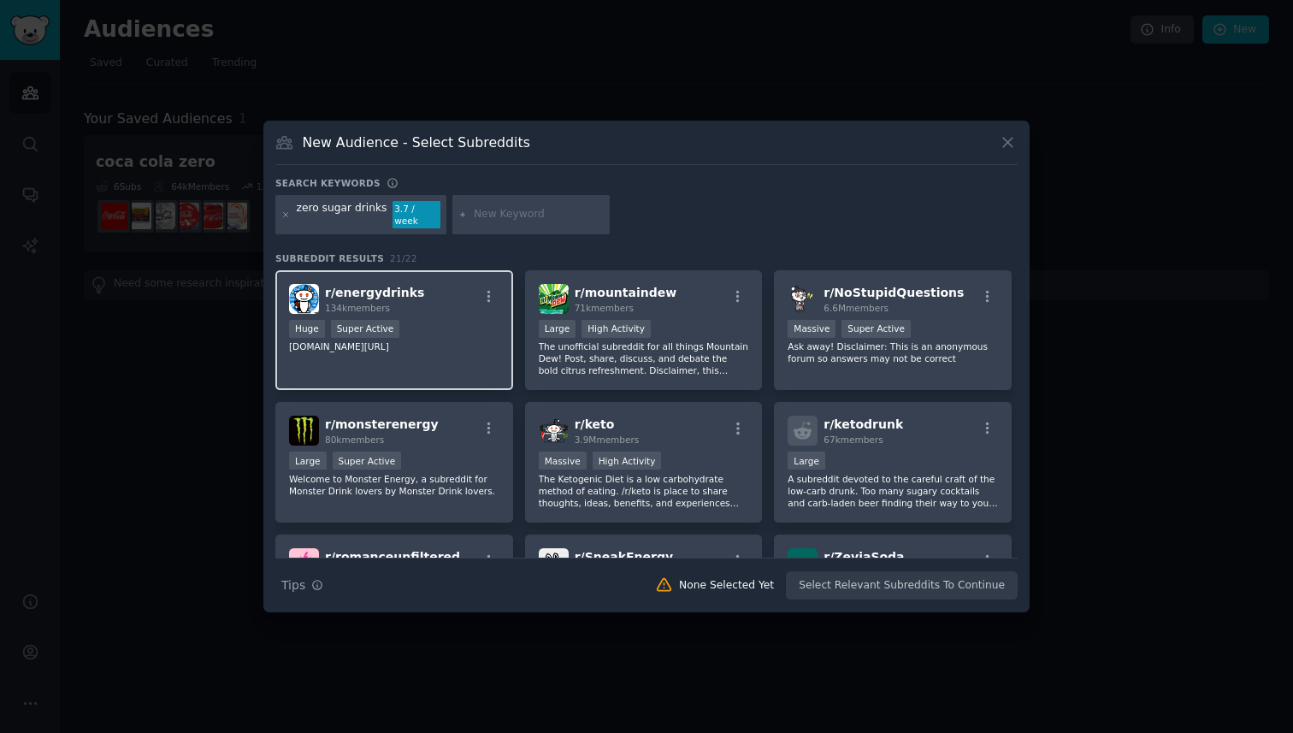
click at [439, 292] on div "r/ energydrinks 134k members" at bounding box center [394, 299] width 210 height 30
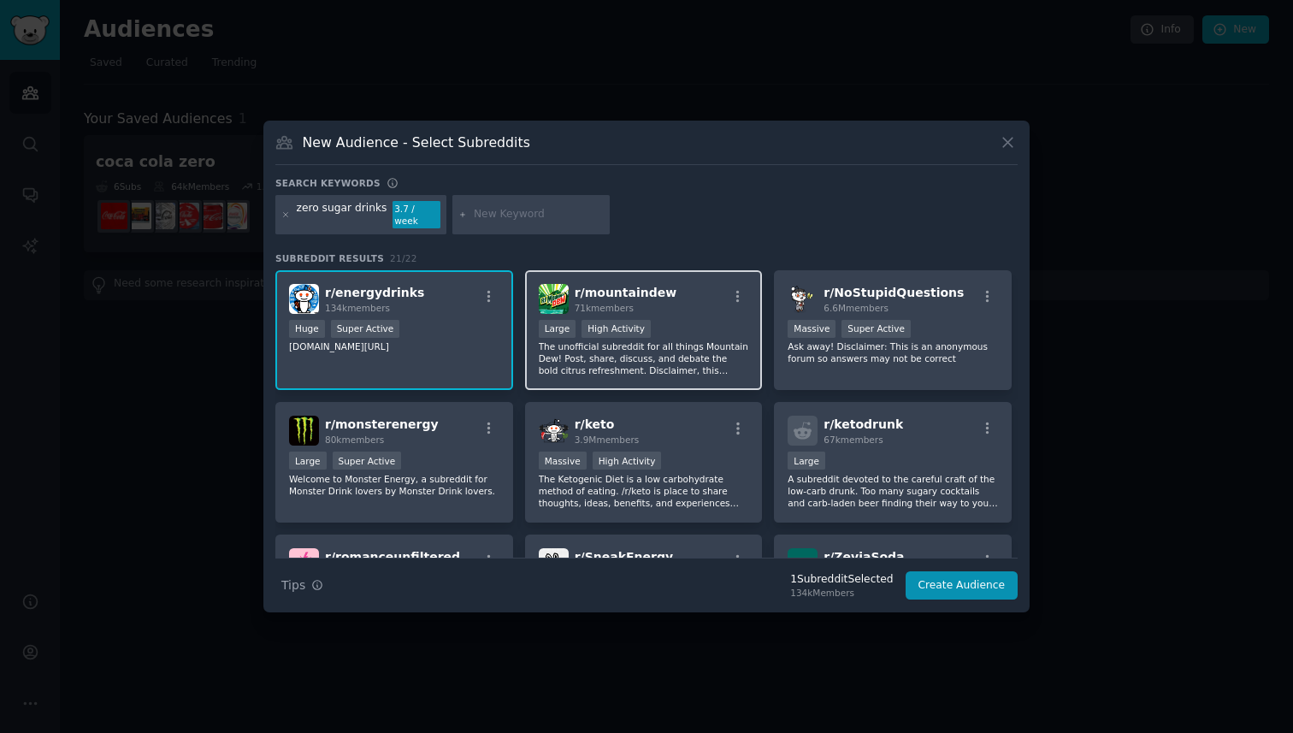
scroll to position [21, 0]
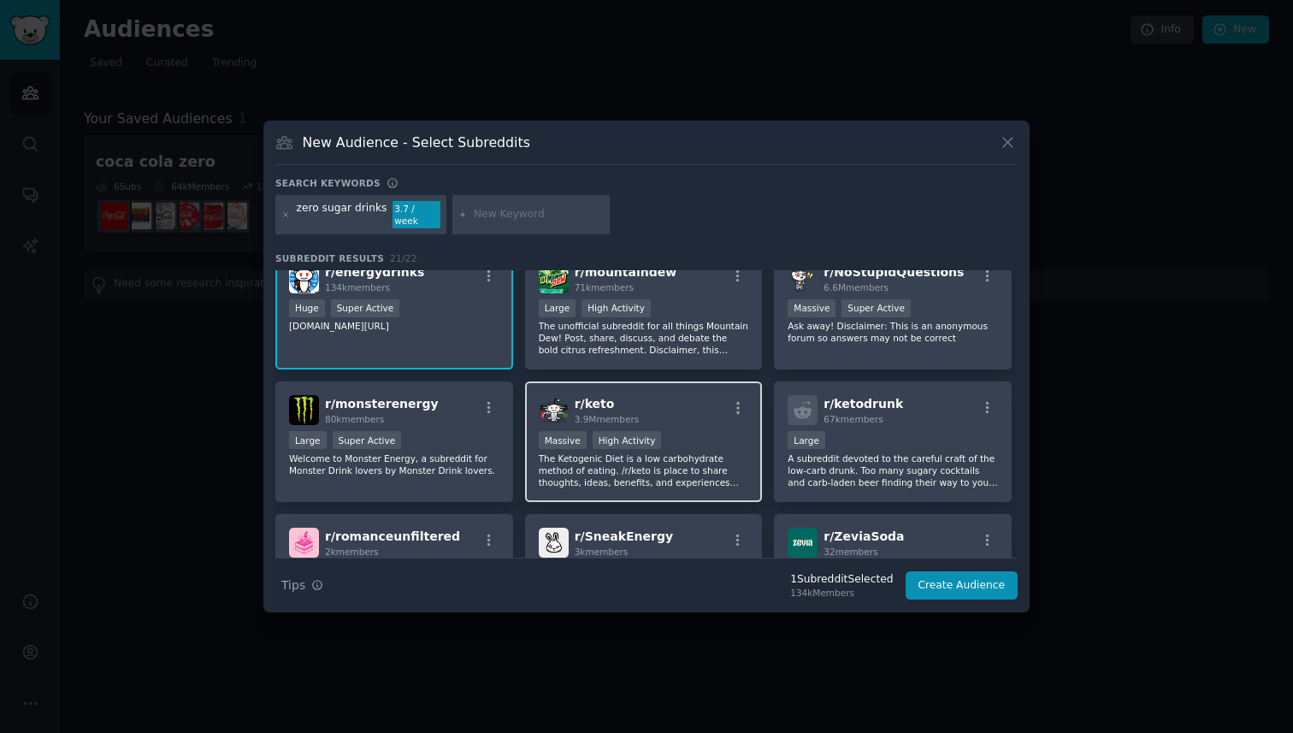
click at [673, 452] on p "The Ketogenic Diet is a low carbohydrate method of eating. /r/keto is place to …" at bounding box center [644, 470] width 210 height 36
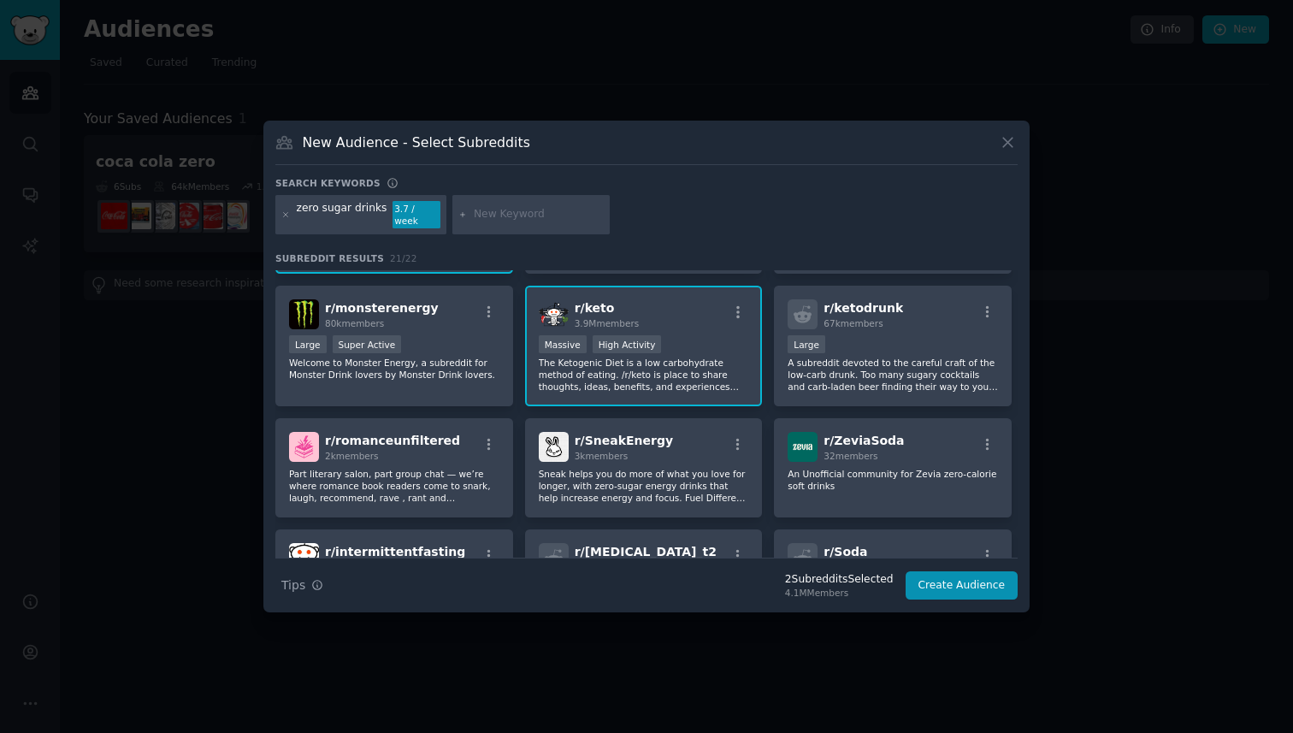
scroll to position [133, 0]
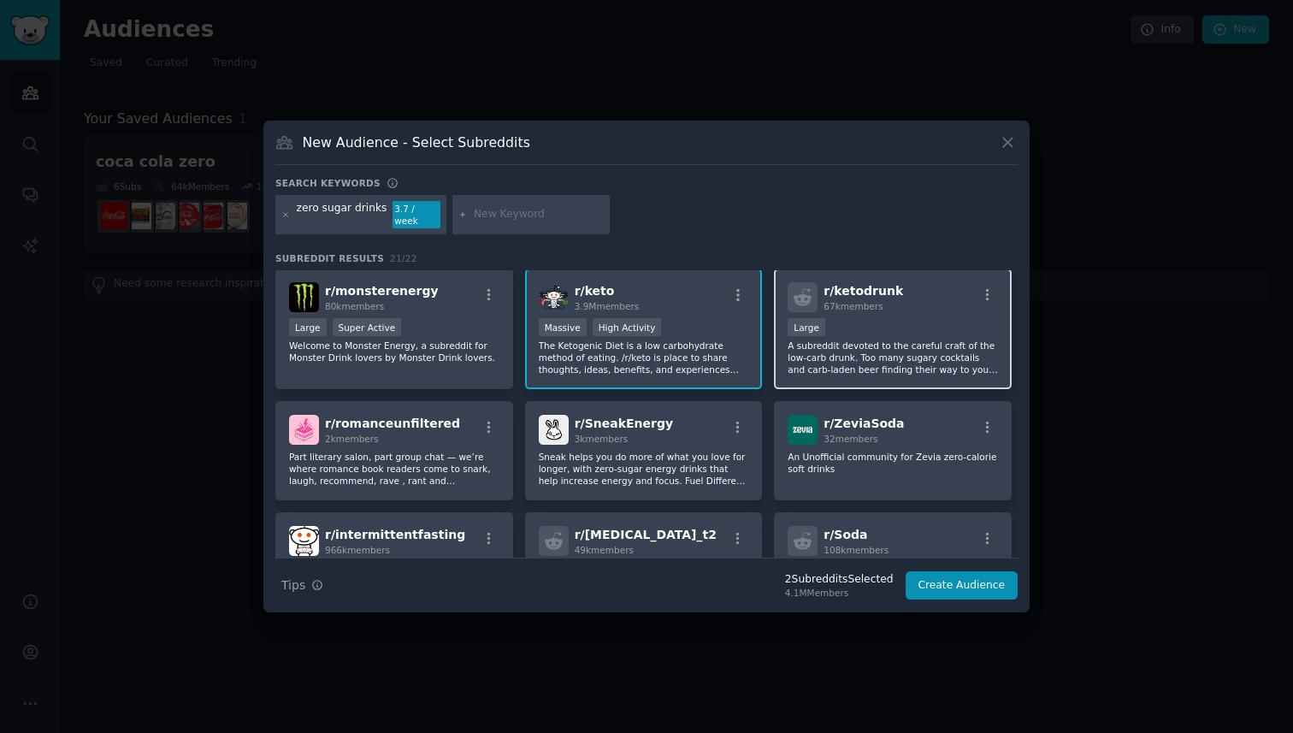
click at [821, 346] on p "A subreddit devoted to the careful craft of the low-carb drunk. Too many sugary…" at bounding box center [893, 358] width 210 height 36
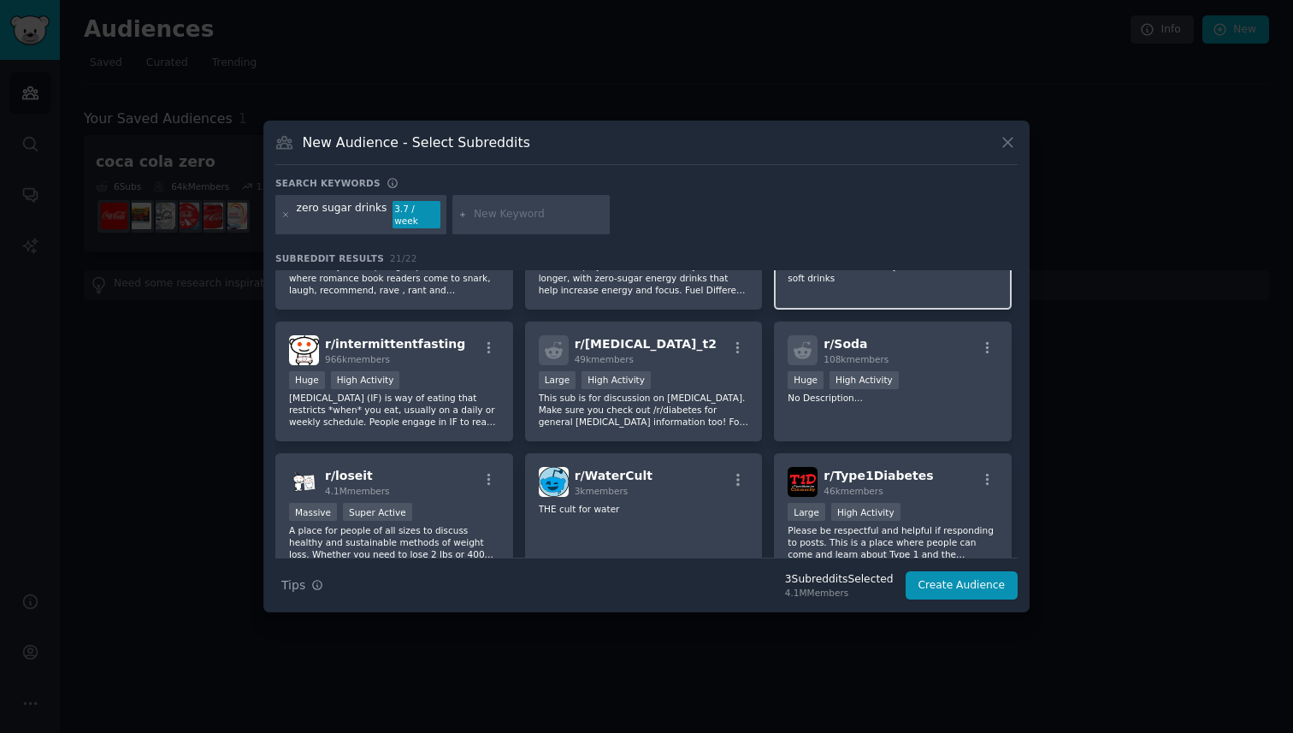
scroll to position [332, 0]
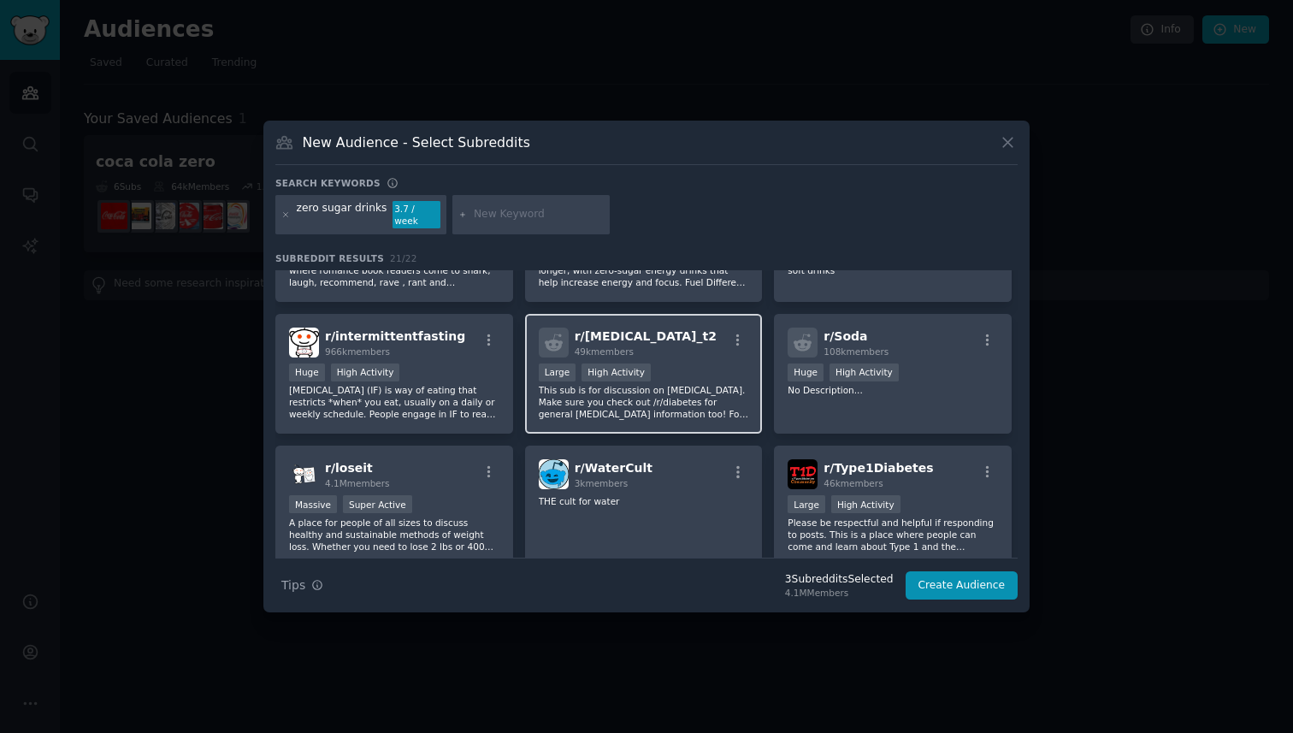
click at [711, 354] on div "r/ [MEDICAL_DATA]_t2 49k members Large High Activity This sub is for discussion…" at bounding box center [644, 374] width 238 height 121
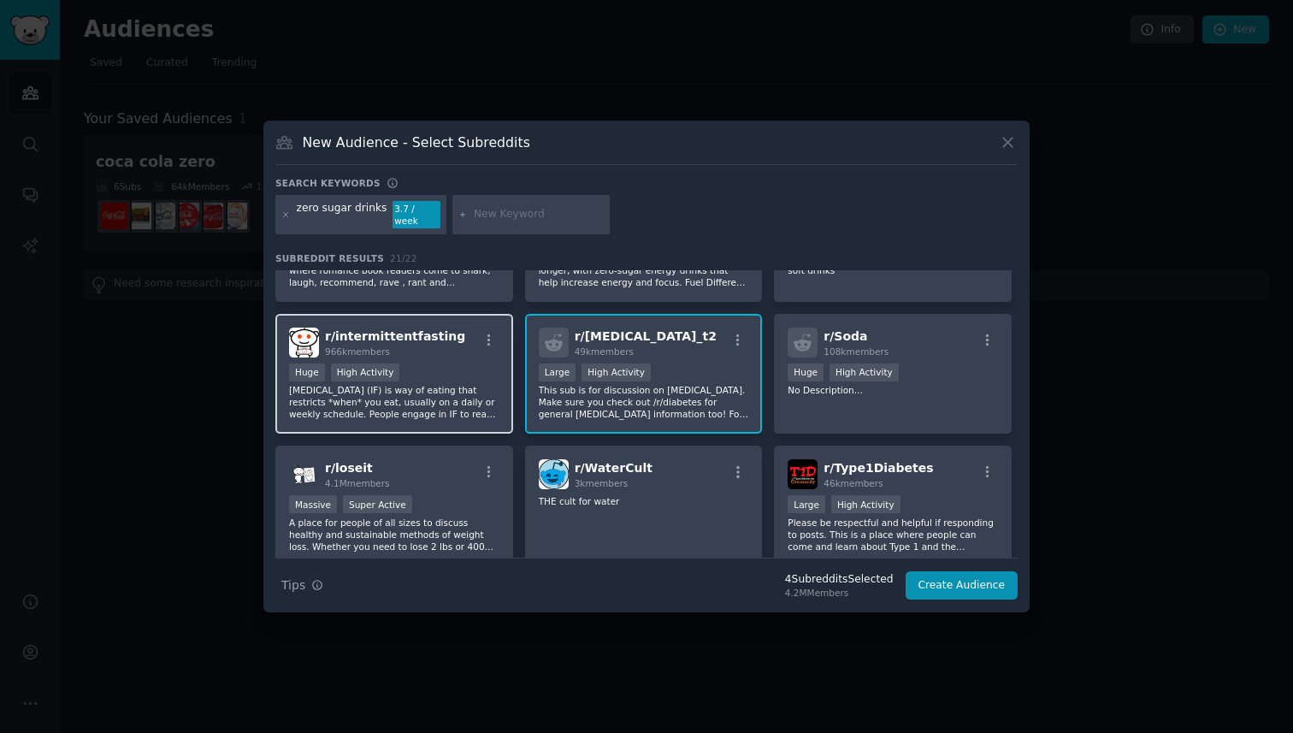
click at [439, 395] on p "[MEDICAL_DATA] (IF) is way of eating that restricts *when* you eat, usually on …" at bounding box center [394, 402] width 210 height 36
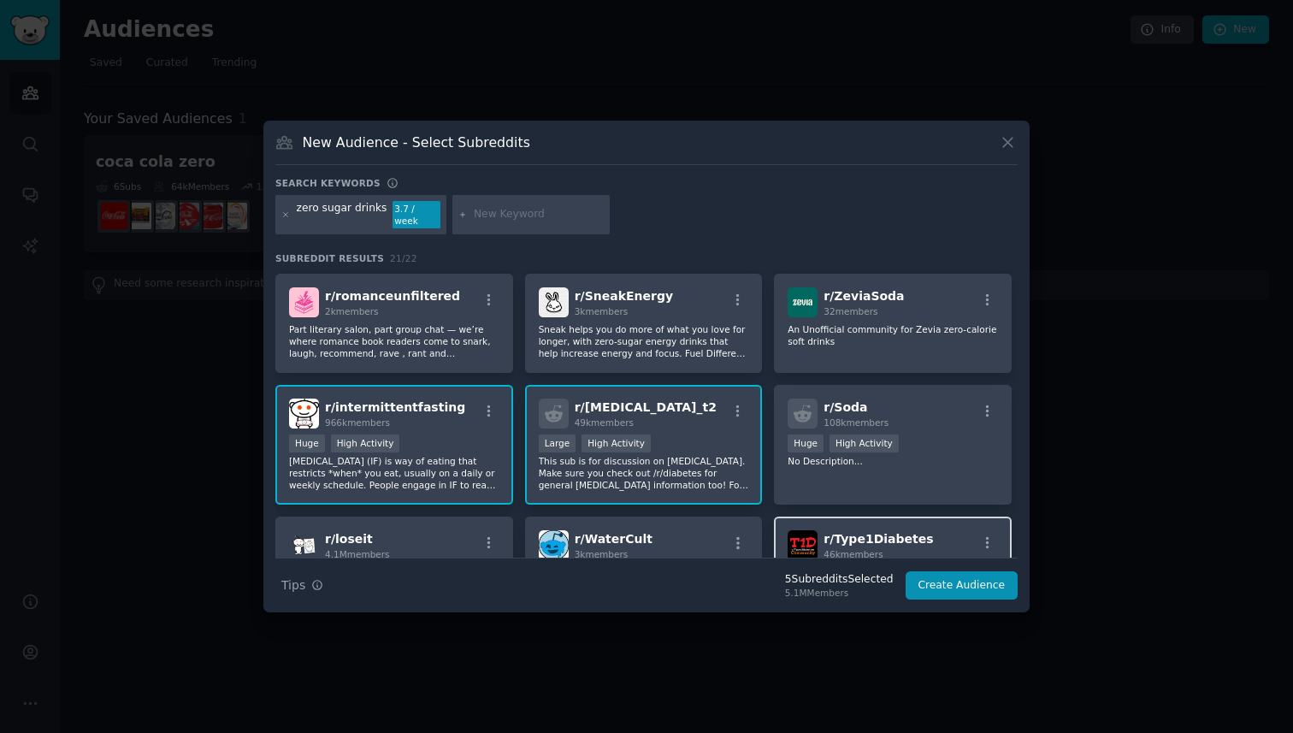
scroll to position [255, 0]
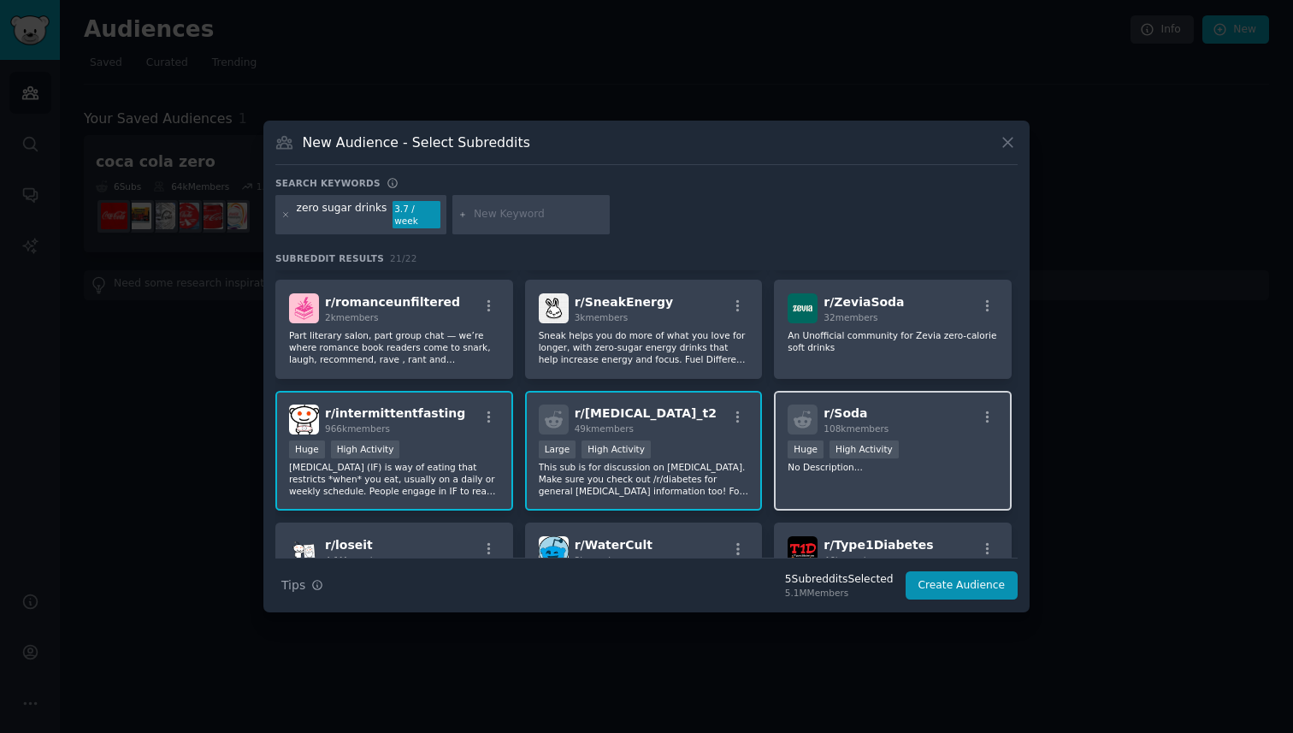
click at [879, 475] on div "r/ Soda 108k members >= 80th percentile for submissions / day Huge High Activit…" at bounding box center [893, 451] width 238 height 121
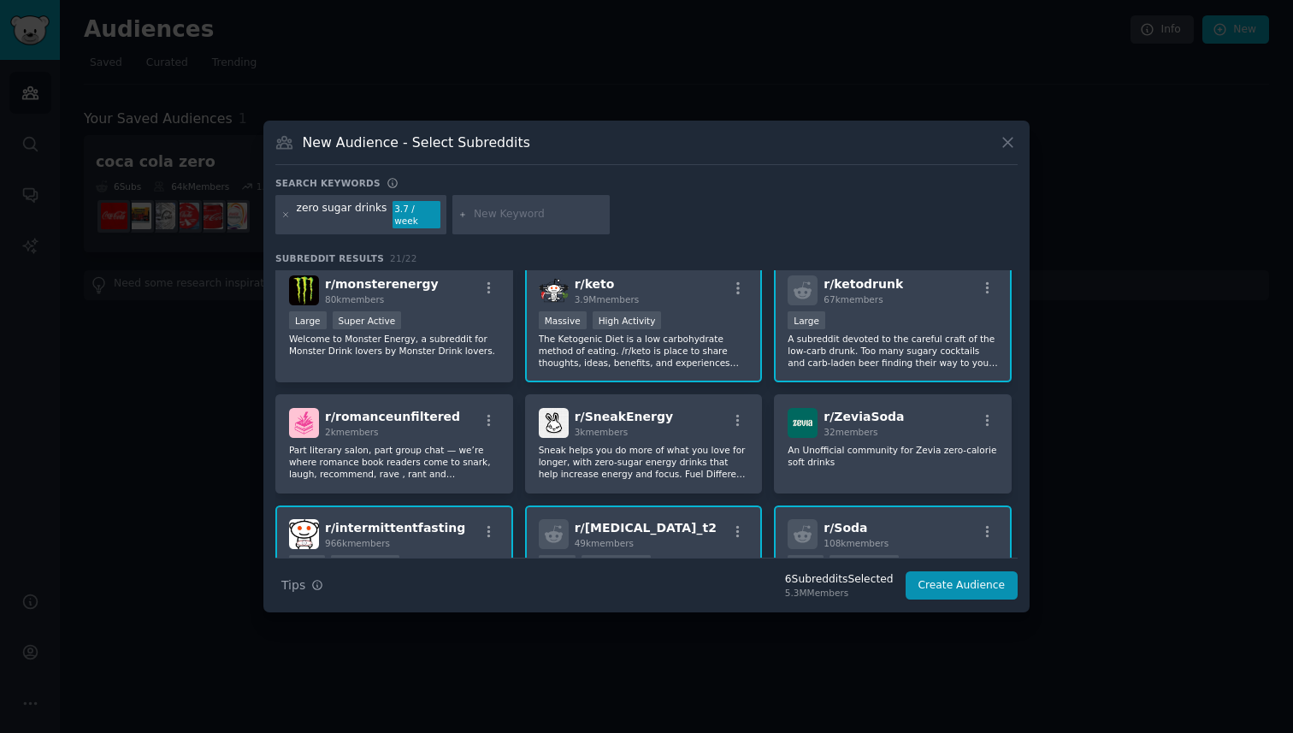
scroll to position [158, 0]
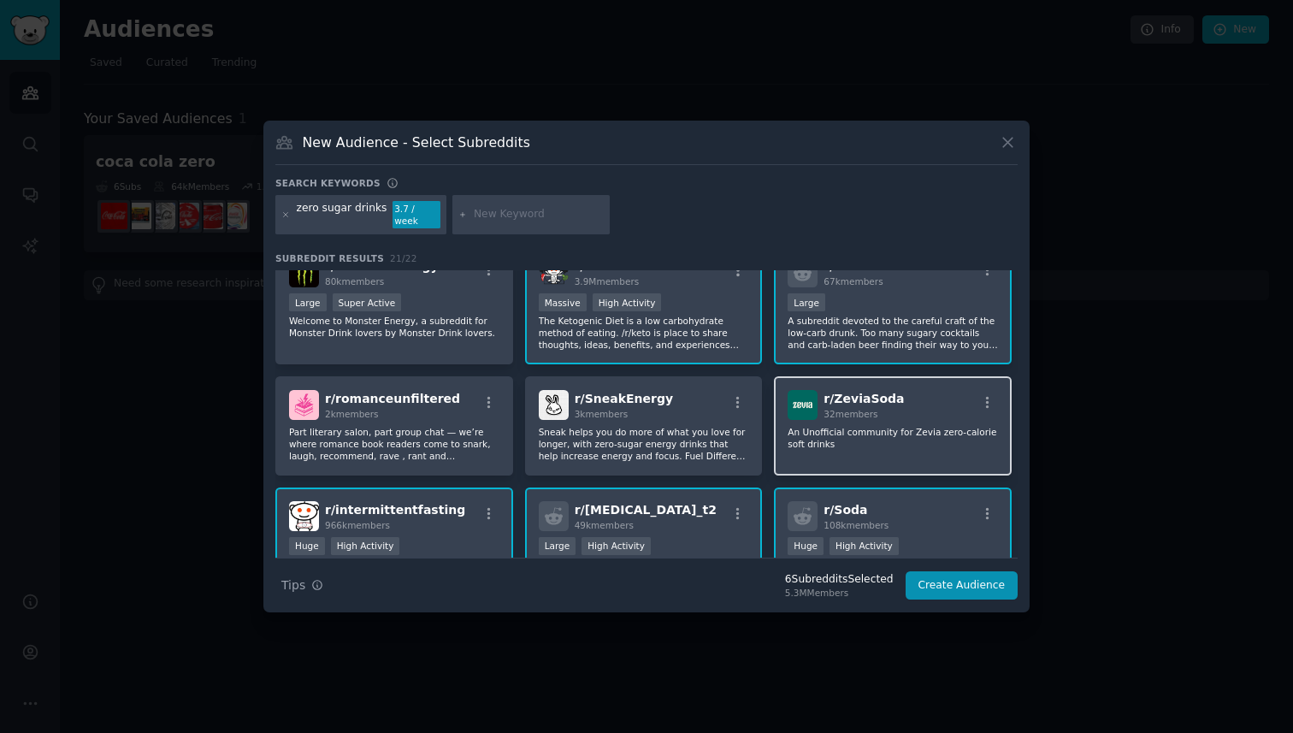
click at [892, 432] on p "An Unofficial community for Zevia zero-calorie soft drinks" at bounding box center [893, 438] width 210 height 24
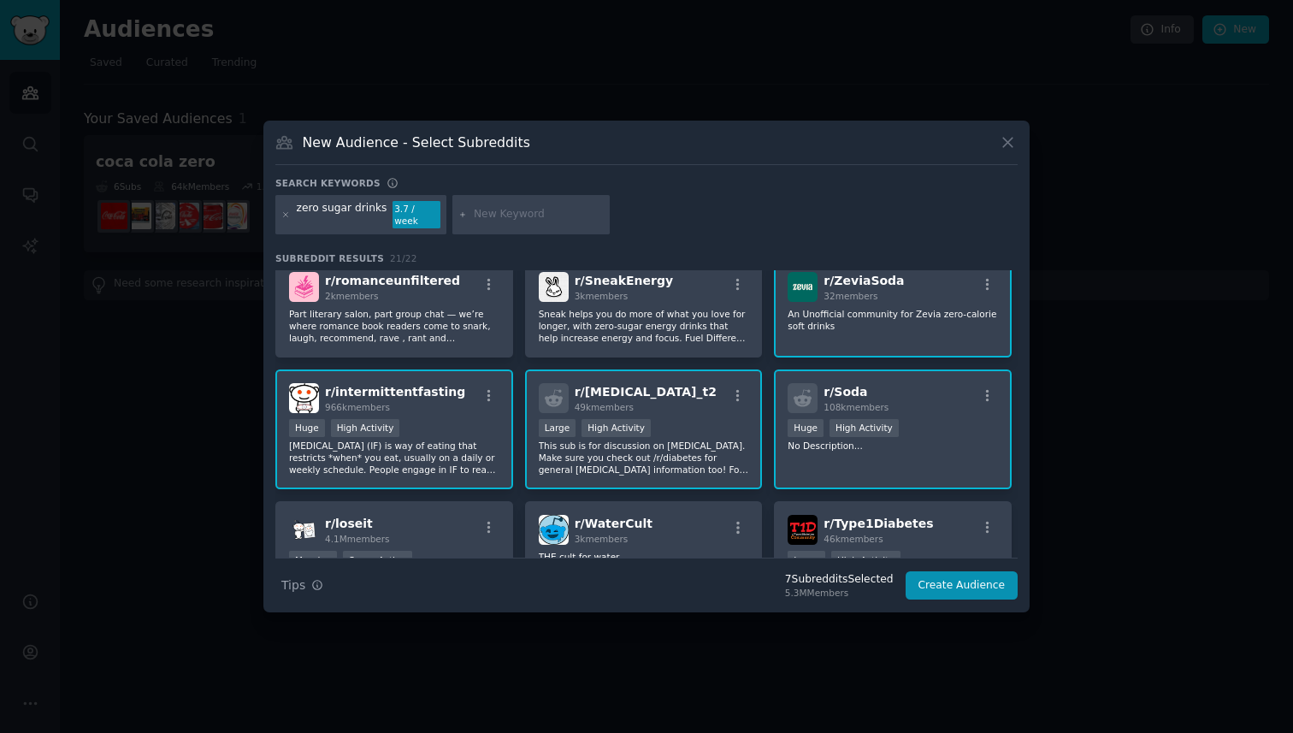
scroll to position [278, 0]
click at [694, 306] on p "Sneak helps you do more of what you love for longer, with zero-sugar energy dri…" at bounding box center [644, 324] width 210 height 36
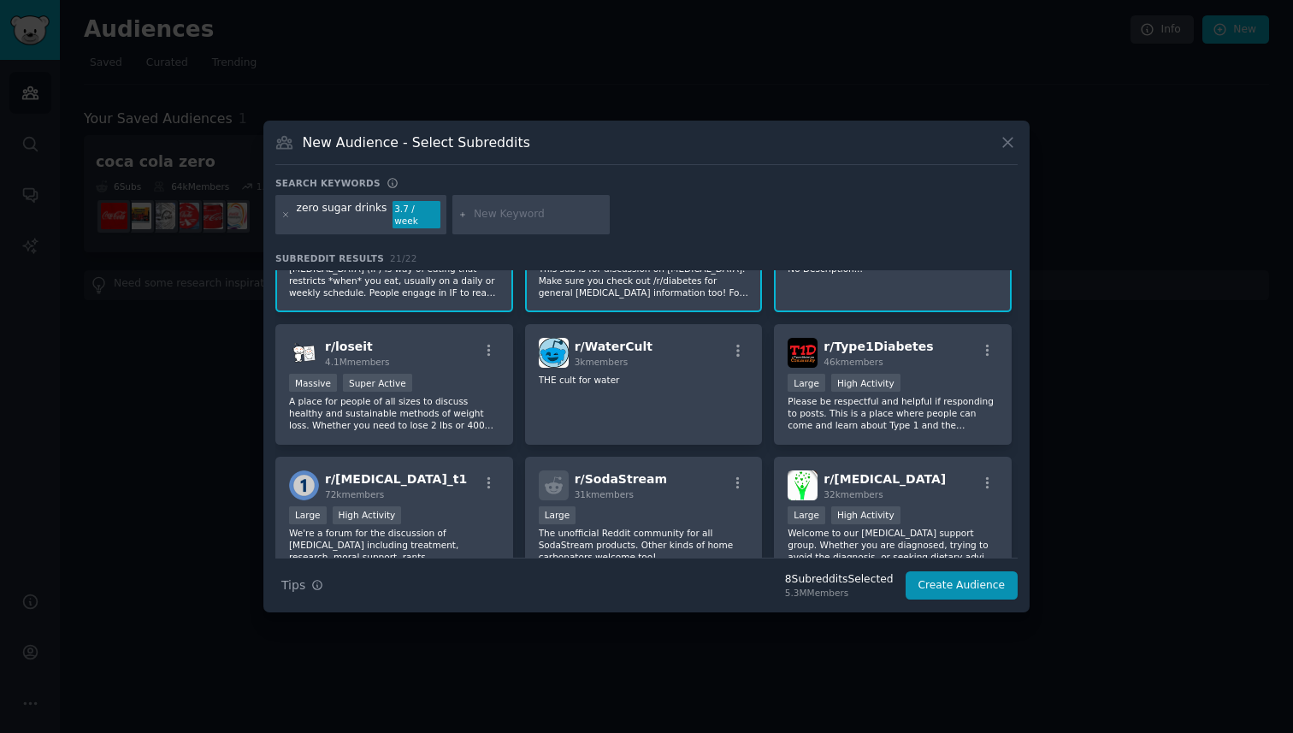
scroll to position [452, 0]
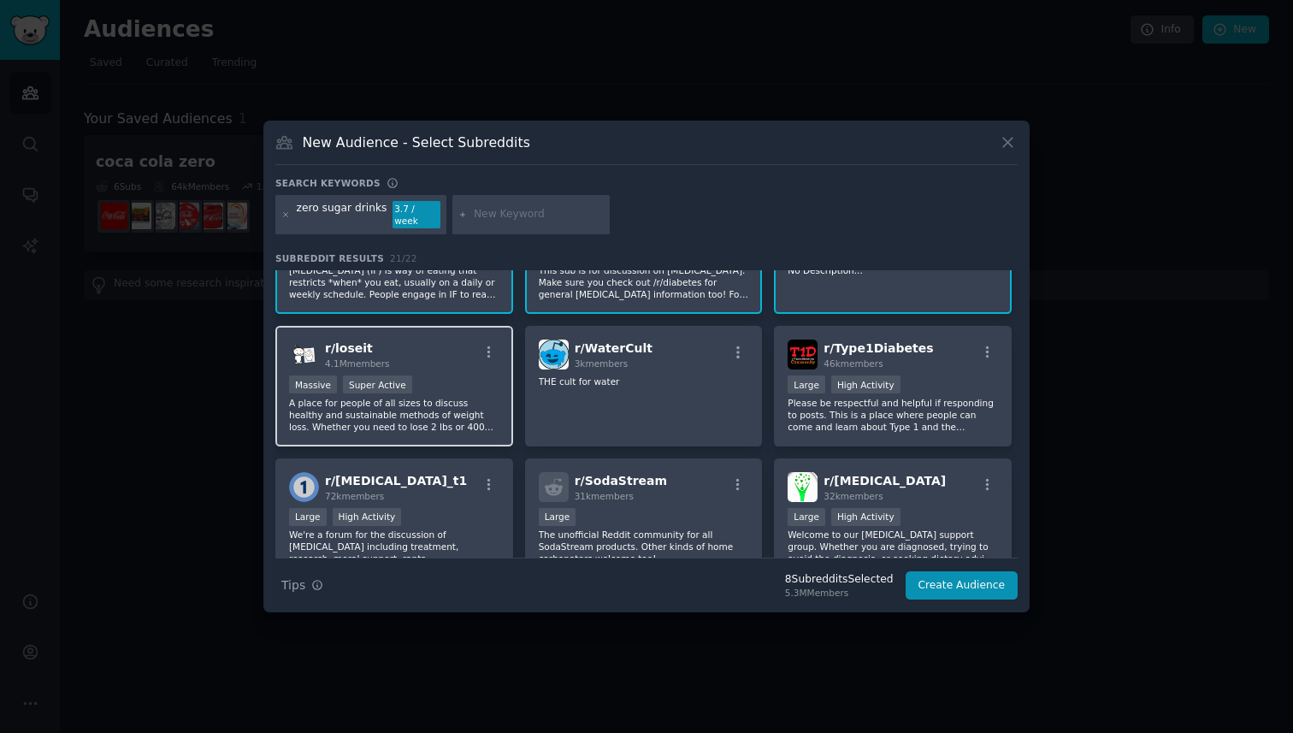
click at [464, 400] on p "A place for people of all sizes to discuss healthy and sustainable methods of w…" at bounding box center [394, 415] width 210 height 36
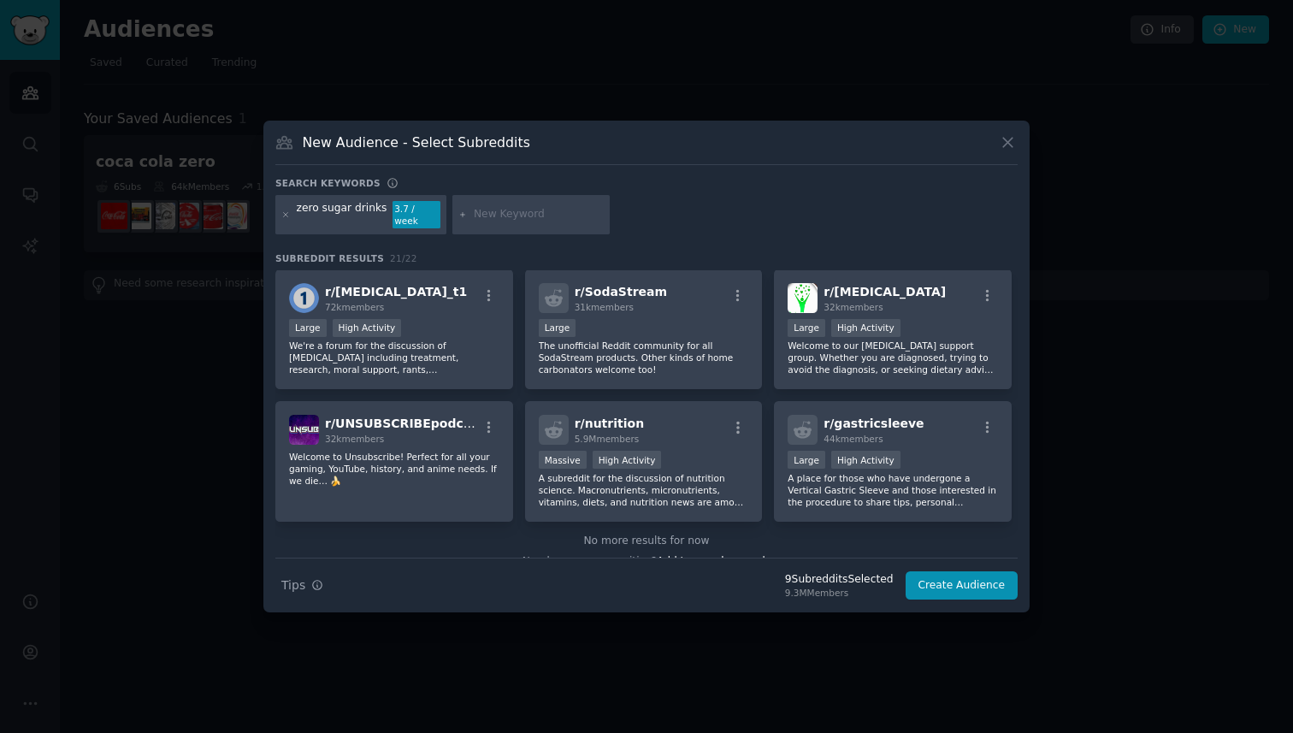
scroll to position [659, 0]
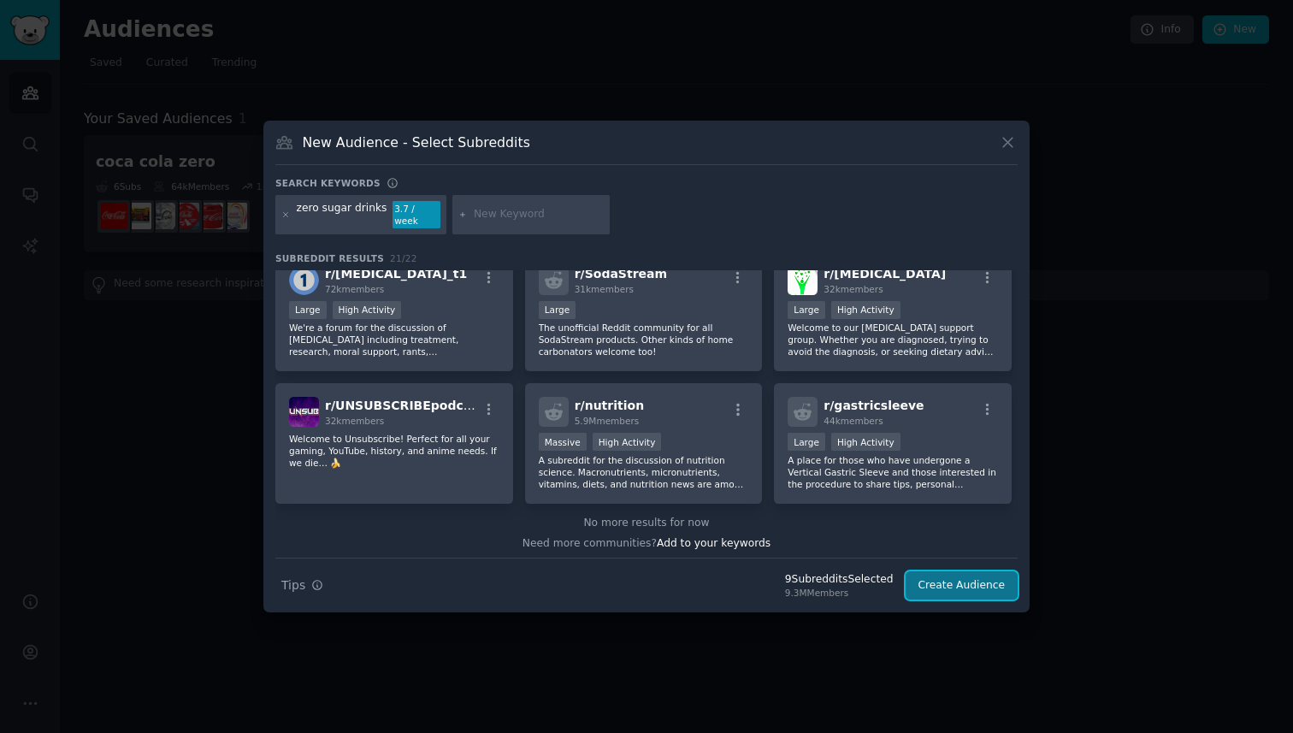
click at [939, 580] on button "Create Audience" at bounding box center [962, 585] width 113 height 29
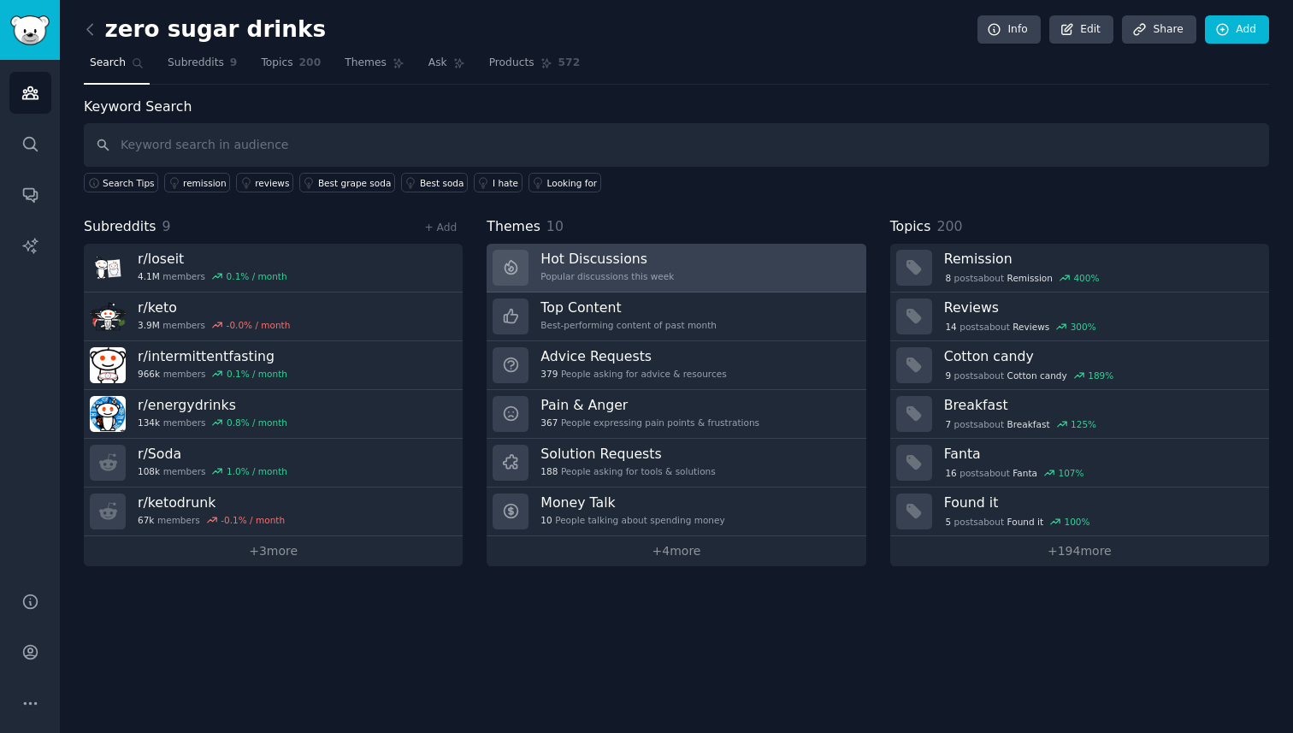
click at [608, 267] on h3 "Hot Discussions" at bounding box center [607, 259] width 133 height 18
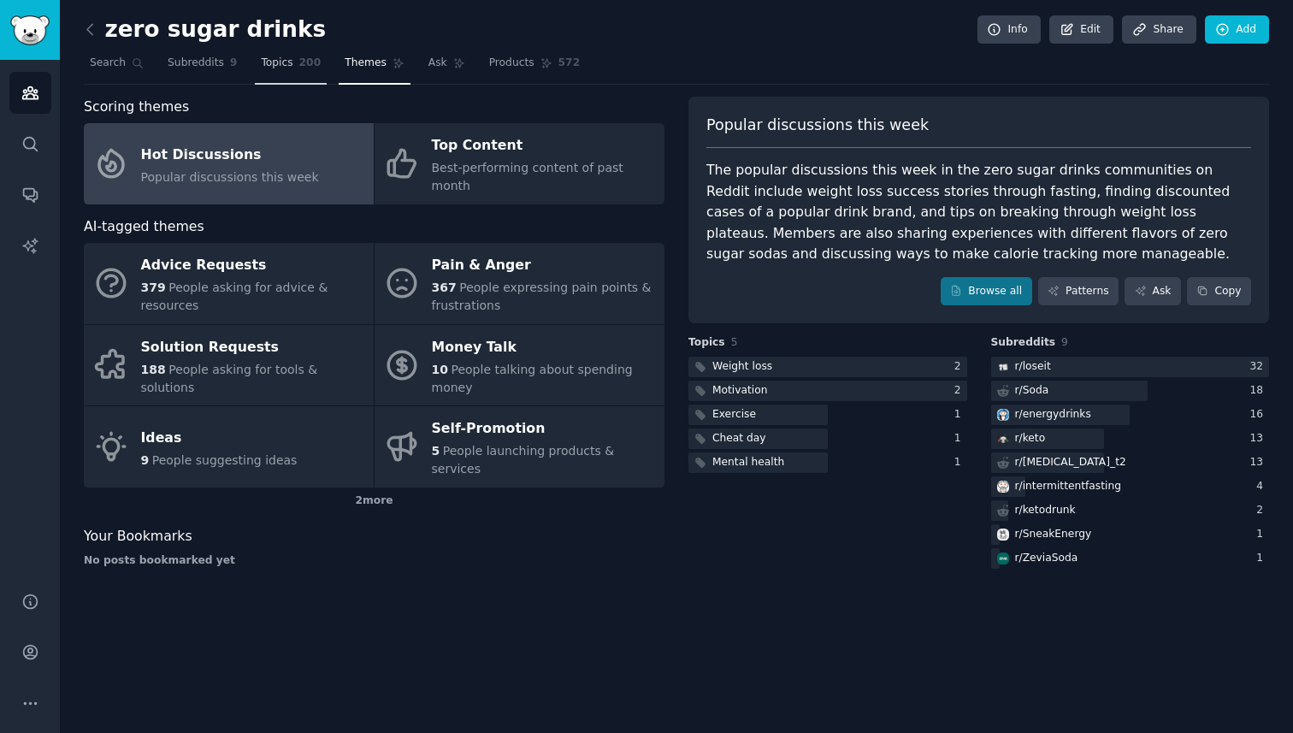
click at [294, 56] on link "Topics 200" at bounding box center [291, 67] width 72 height 35
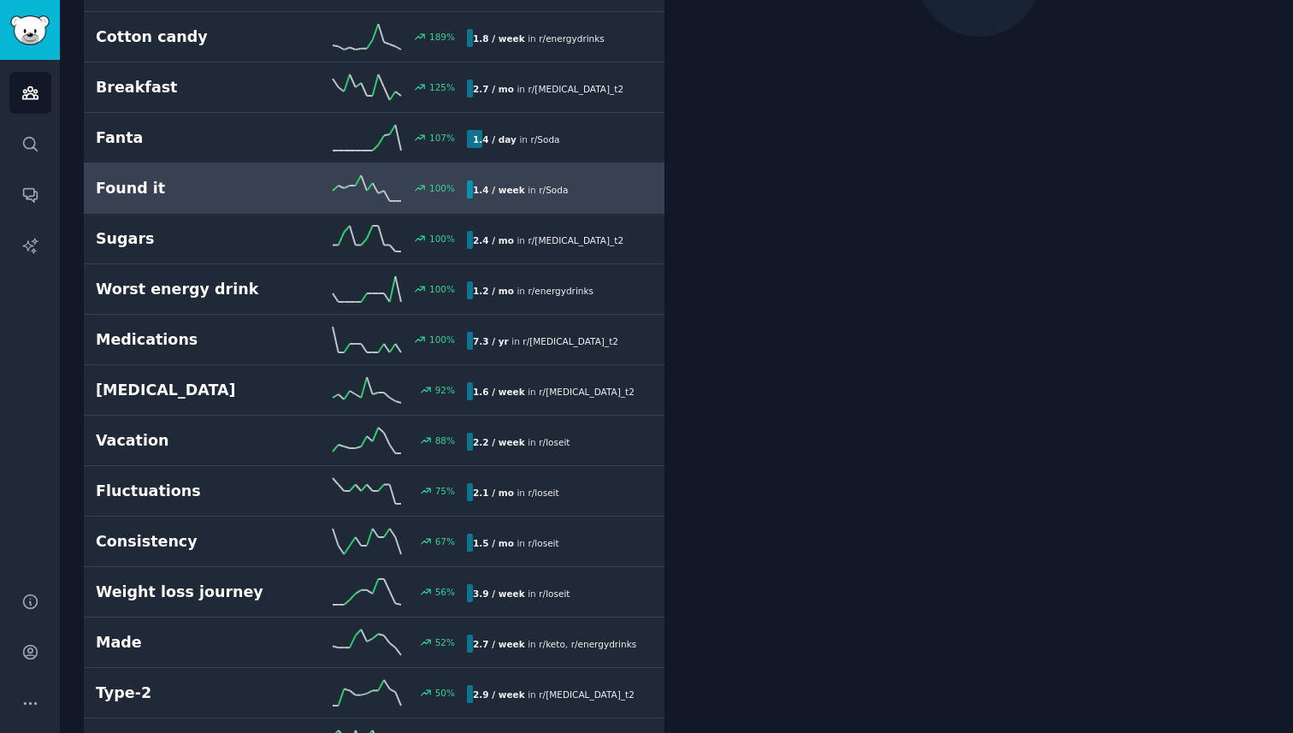
scroll to position [276, 0]
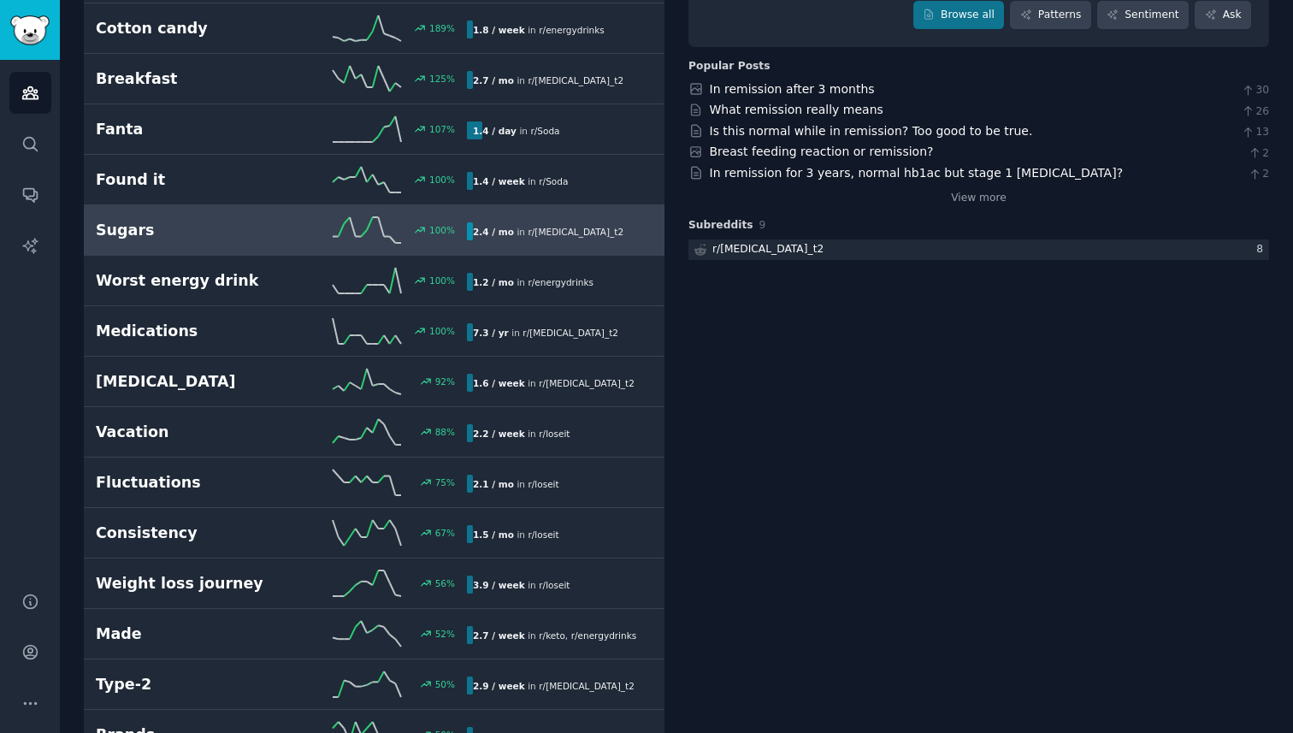
click at [229, 217] on div "Sugars 100 % 2.4 / mo in r/ [MEDICAL_DATA]_t2" at bounding box center [374, 230] width 557 height 26
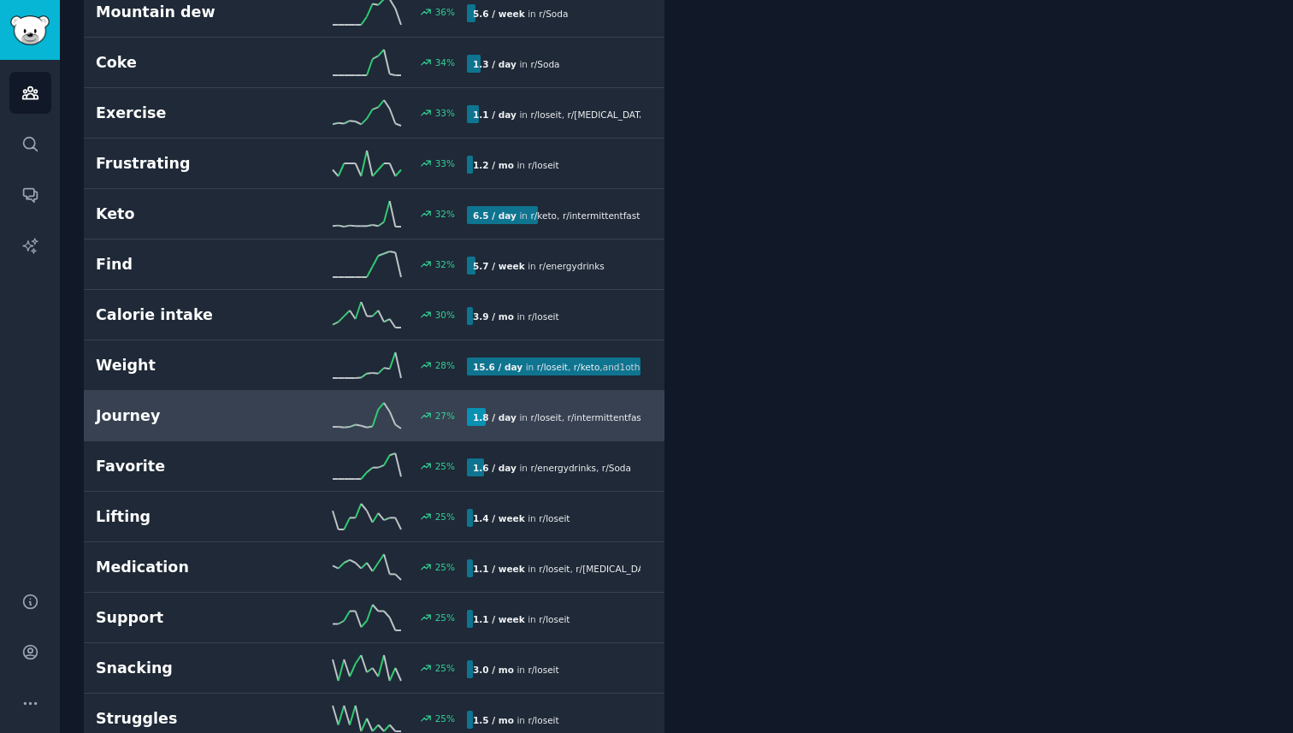
scroll to position [1355, 0]
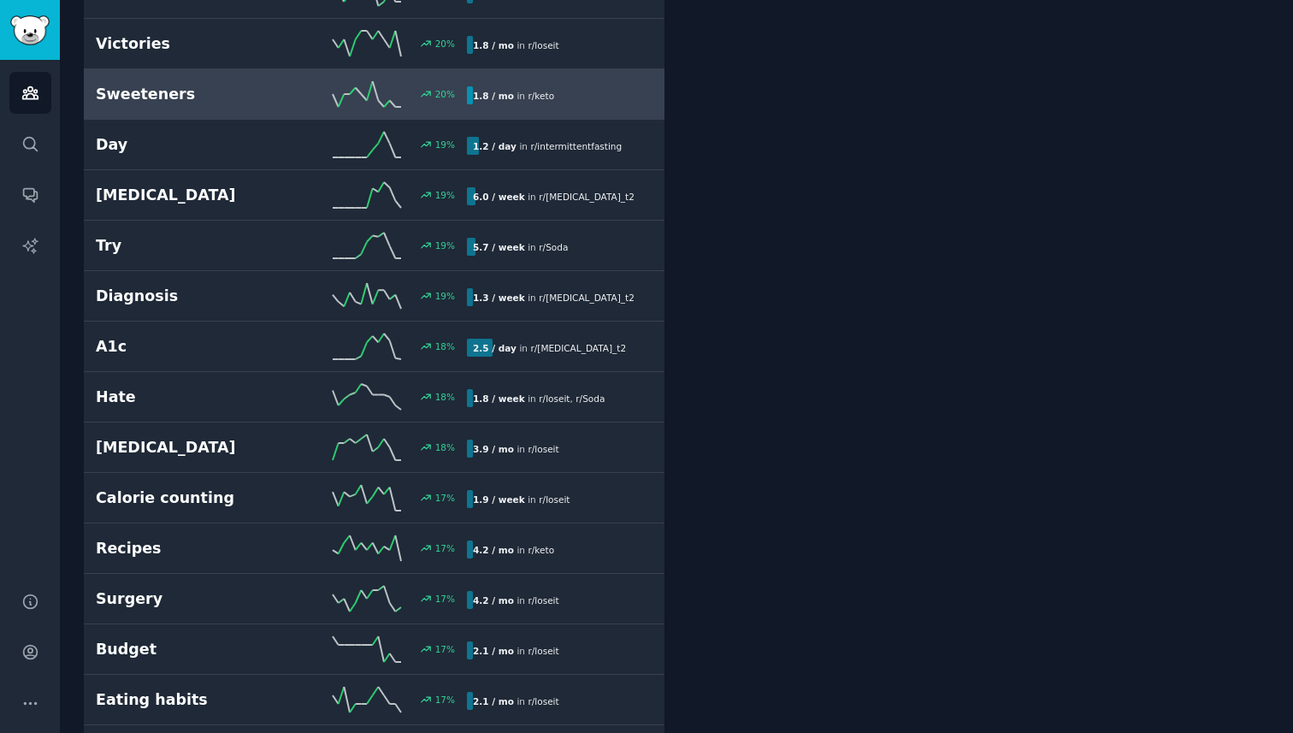
click at [233, 86] on h2 "Sweeteners" at bounding box center [189, 94] width 186 height 21
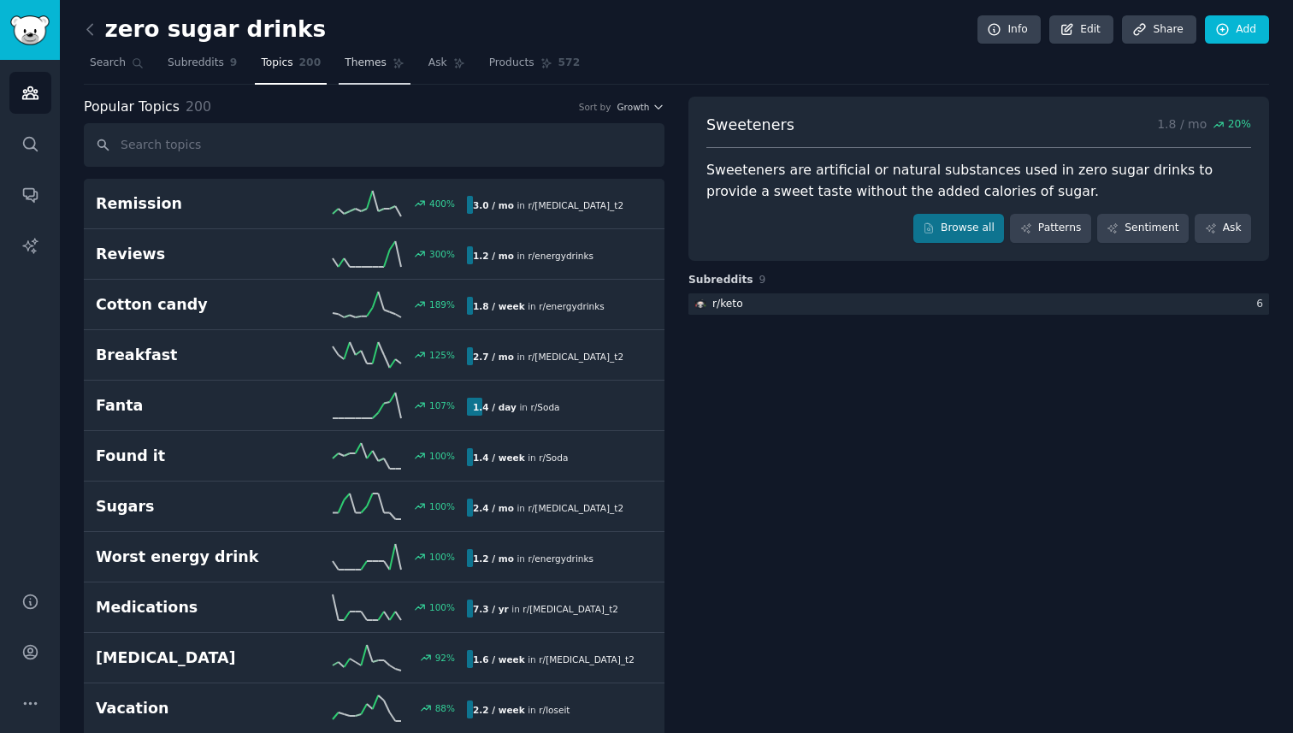
click at [368, 65] on span "Themes" at bounding box center [366, 63] width 42 height 15
